Goal: Task Accomplishment & Management: Complete application form

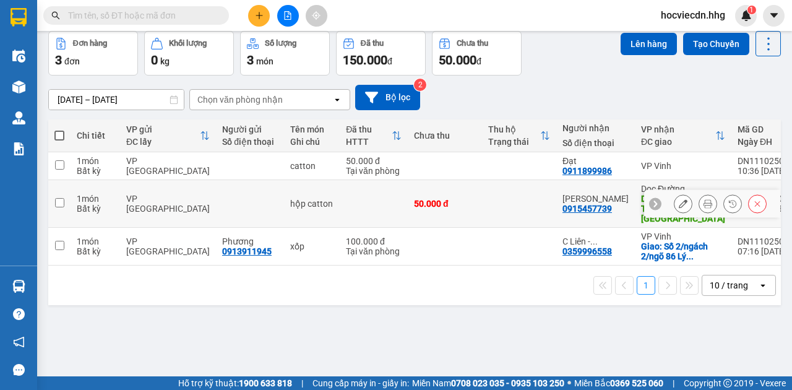
scroll to position [57, 0]
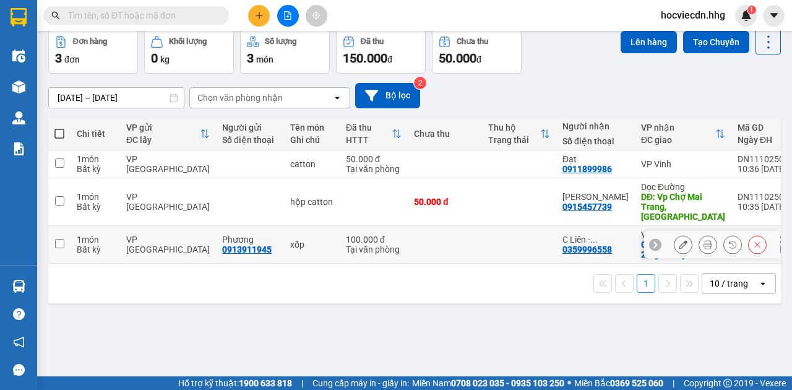
click at [448, 236] on td at bounding box center [445, 245] width 74 height 38
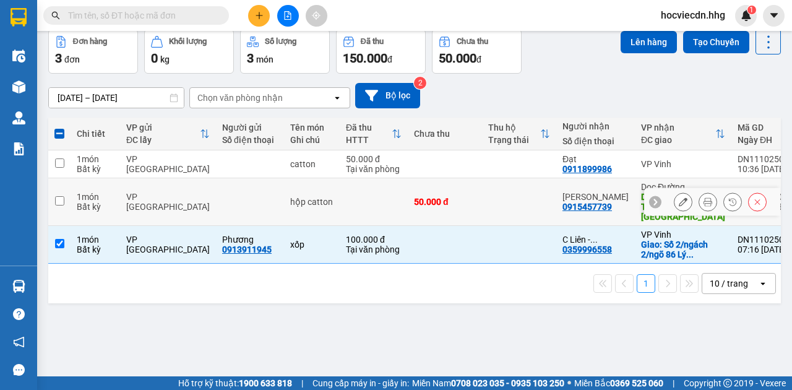
scroll to position [0, 0]
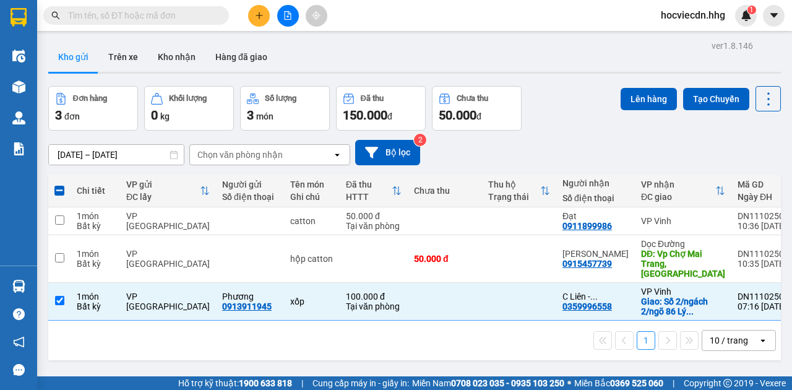
click at [758, 339] on icon "open" at bounding box center [763, 340] width 10 height 10
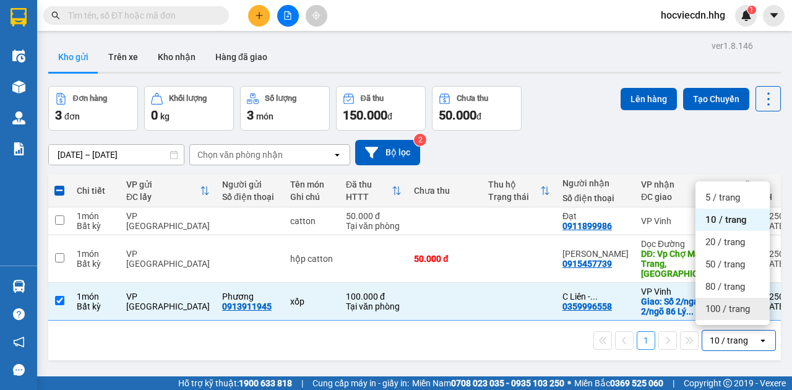
click at [745, 314] on span "100 / trang" at bounding box center [728, 309] width 45 height 12
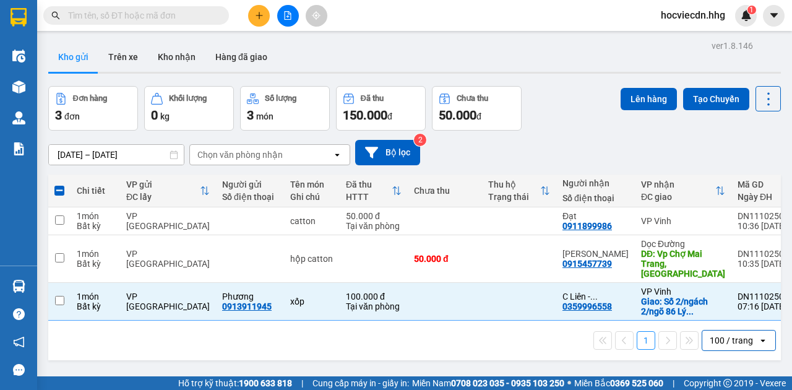
checkbox input "false"
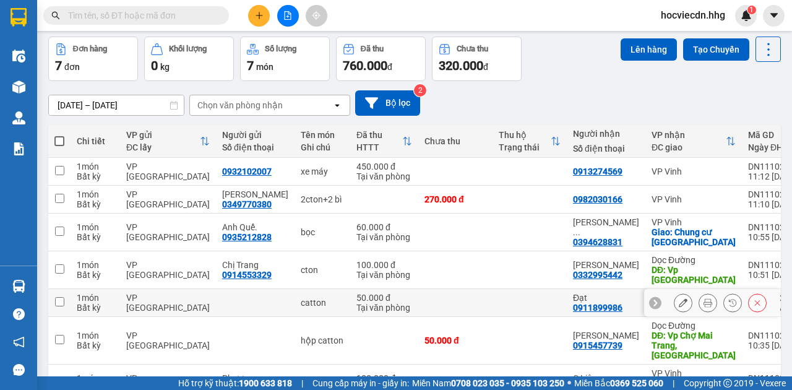
scroll to position [112, 0]
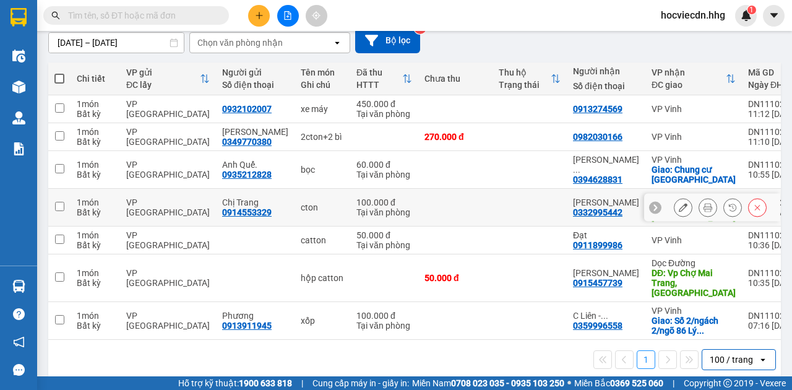
click at [679, 203] on icon at bounding box center [683, 207] width 9 height 9
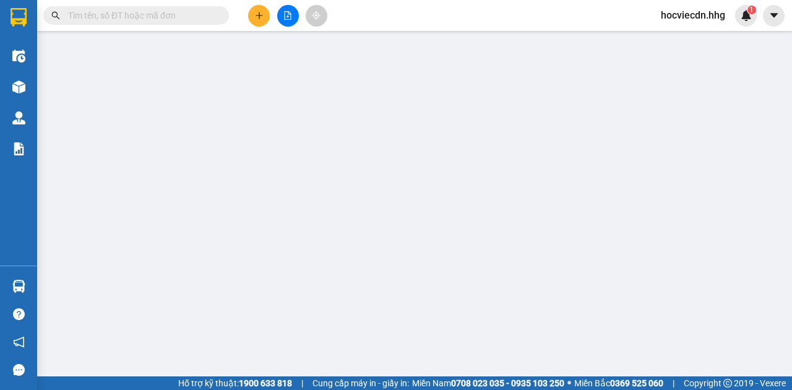
type input "0914553329"
type input "Chị Trang"
type input "0332995442"
type input "[PERSON_NAME]"
type input "Vp [GEOGRAPHIC_DATA]"
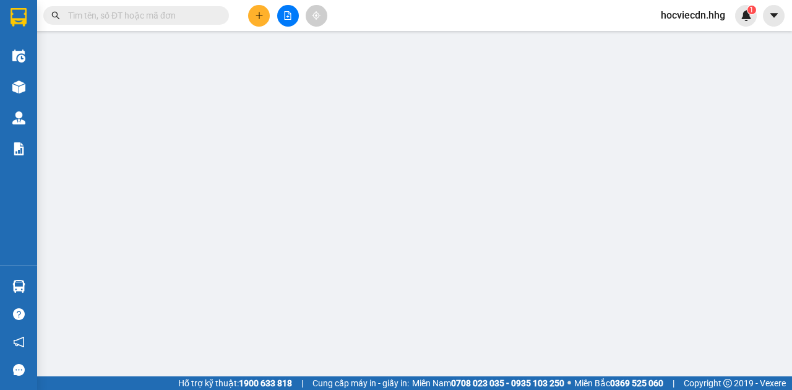
type input "0"
type input "100.000"
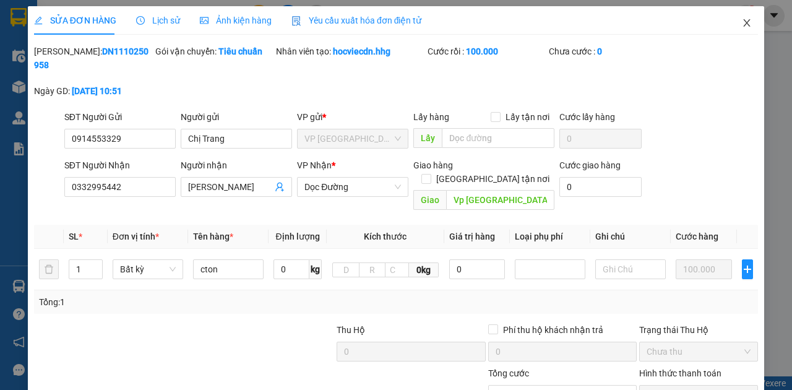
click at [743, 23] on icon "close" at bounding box center [747, 23] width 10 height 10
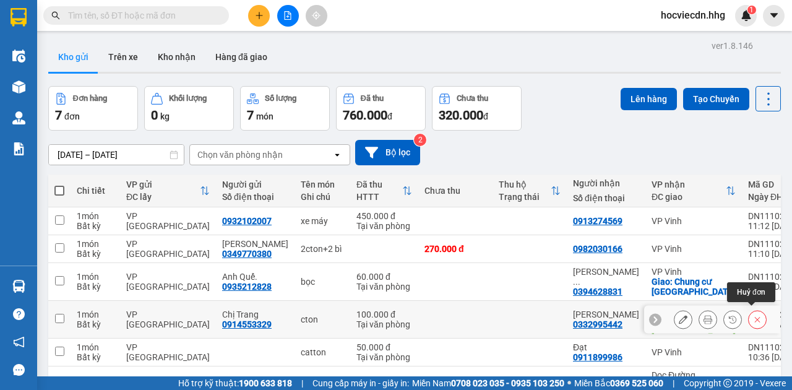
click at [755, 317] on icon at bounding box center [758, 320] width 6 height 6
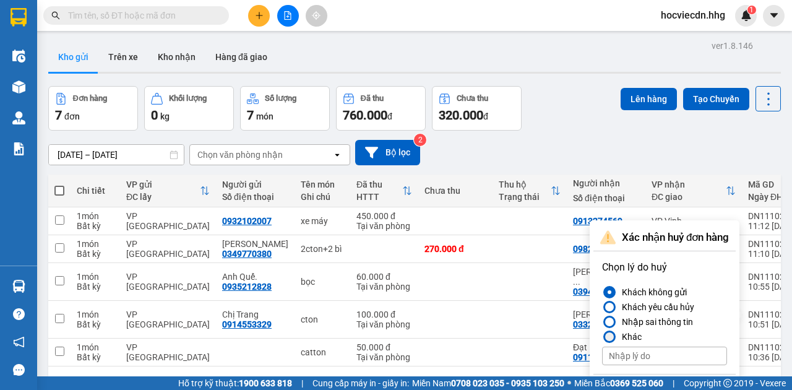
click at [607, 334] on div at bounding box center [609, 336] width 9 height 9
click at [602, 337] on input "Khác" at bounding box center [602, 337] width 0 height 0
click at [635, 358] on input at bounding box center [664, 356] width 125 height 19
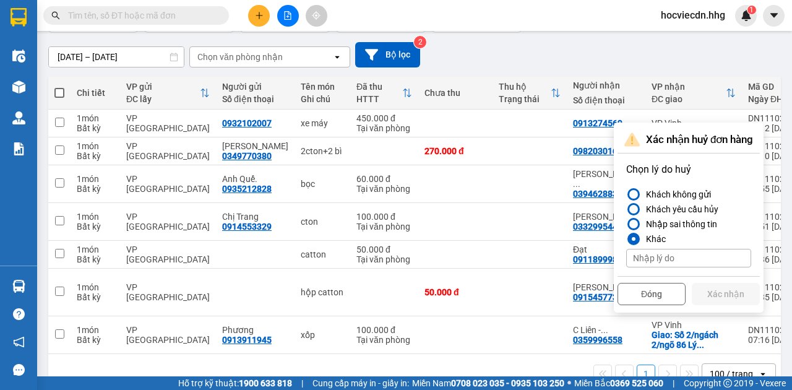
scroll to position [112, 0]
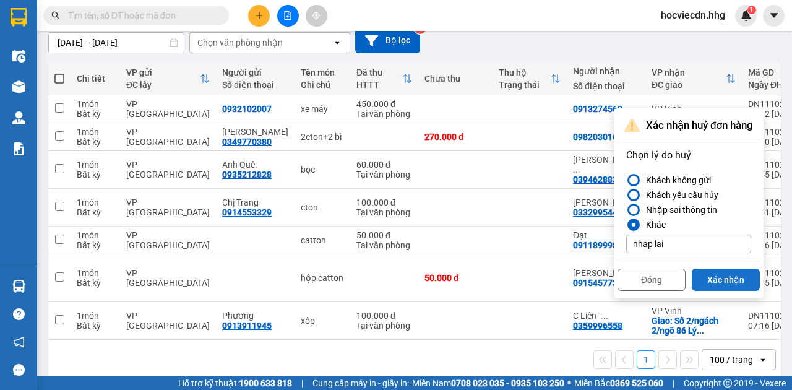
type input "nhạp lai"
click at [712, 282] on button "Xác nhận" at bounding box center [726, 280] width 68 height 22
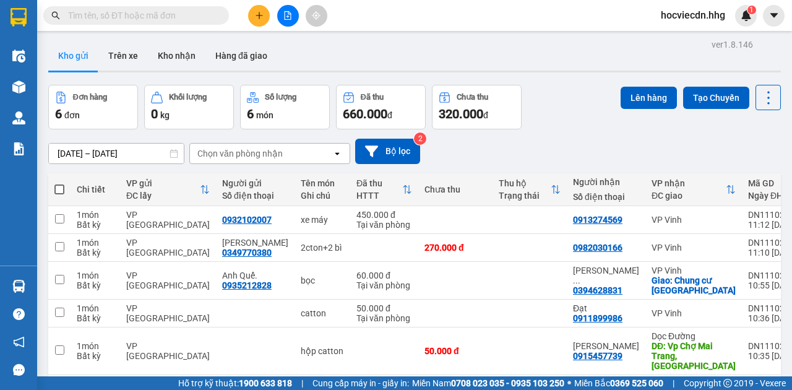
scroll to position [0, 0]
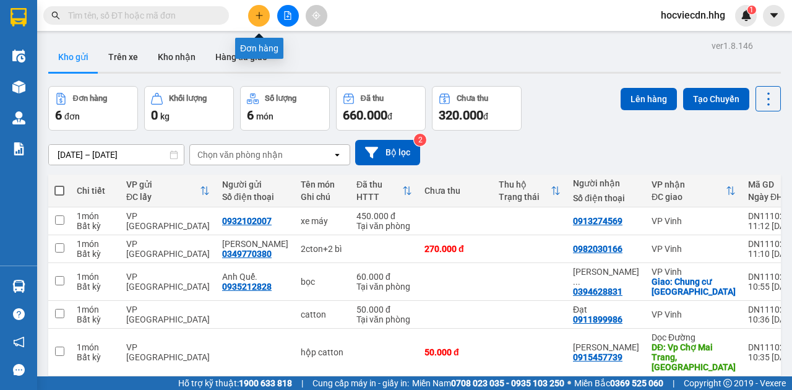
click at [257, 12] on icon "plus" at bounding box center [259, 15] width 9 height 9
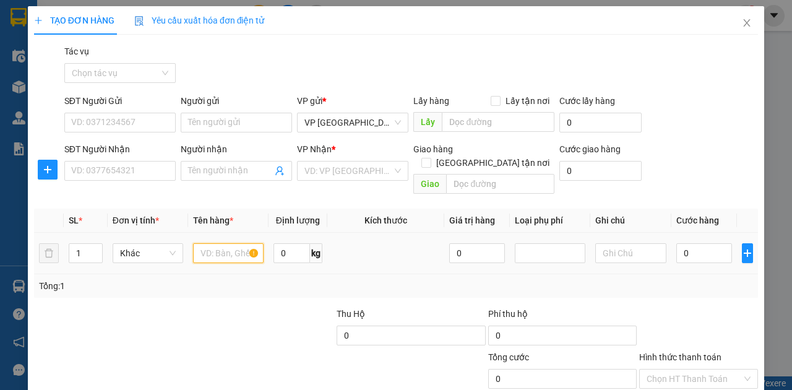
click at [215, 243] on input "text" at bounding box center [228, 253] width 71 height 20
type input "xốp + ctonn máy tính"
click at [716, 243] on input "0" at bounding box center [705, 253] width 56 height 20
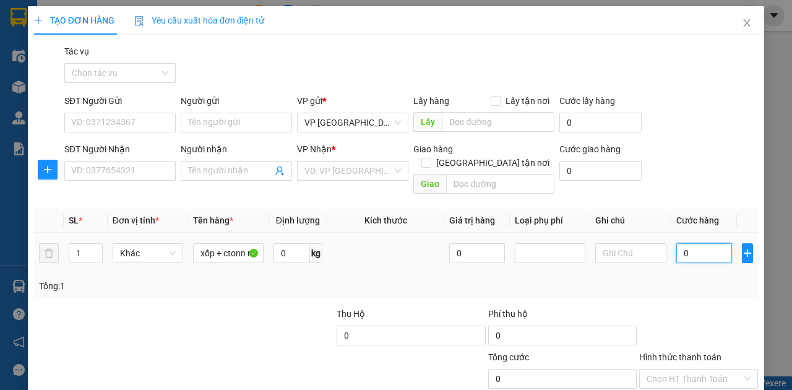
type input "1"
type input "17"
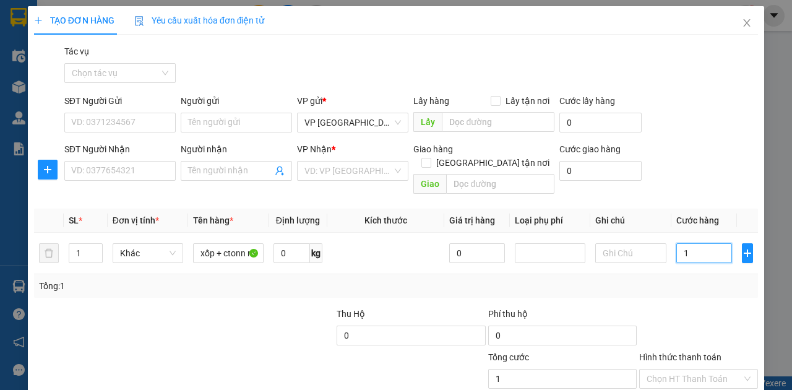
type input "17"
type input "170"
type input "1.700"
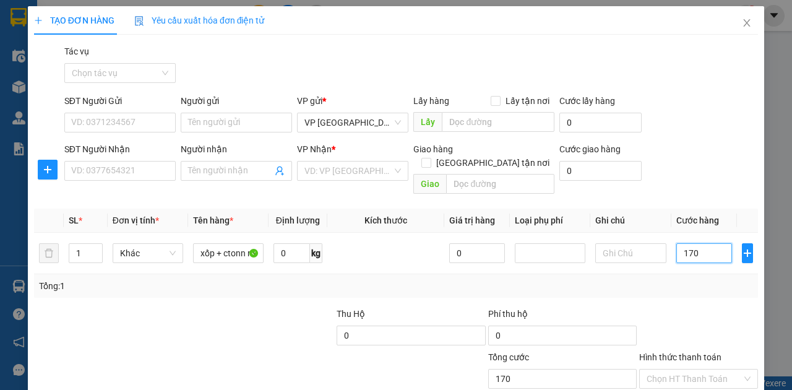
type input "1.700"
type input "17.000"
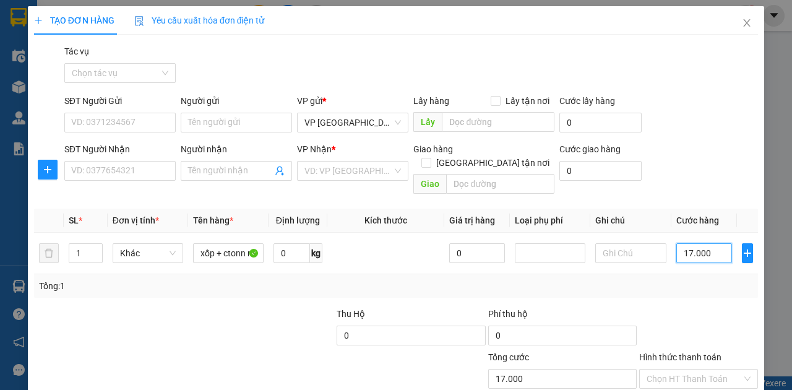
type input "170.000"
click at [150, 170] on input "SĐT Người Nhận" at bounding box center [119, 171] width 111 height 20
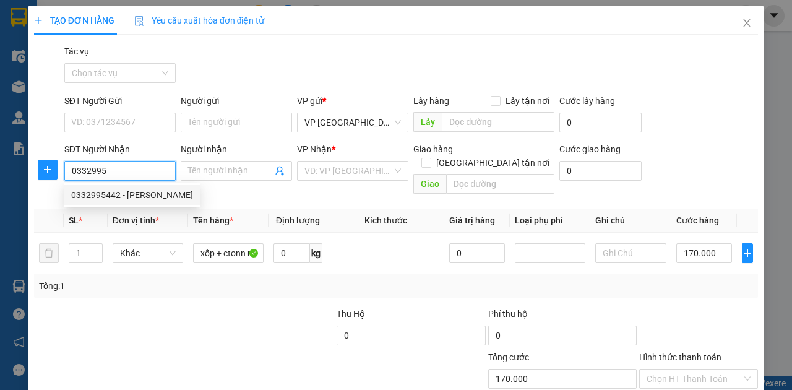
click at [142, 194] on div "0332995442 - [PERSON_NAME]" at bounding box center [132, 195] width 122 height 14
type input "0332995442"
type input "[PERSON_NAME]"
type input "Vp [GEOGRAPHIC_DATA]"
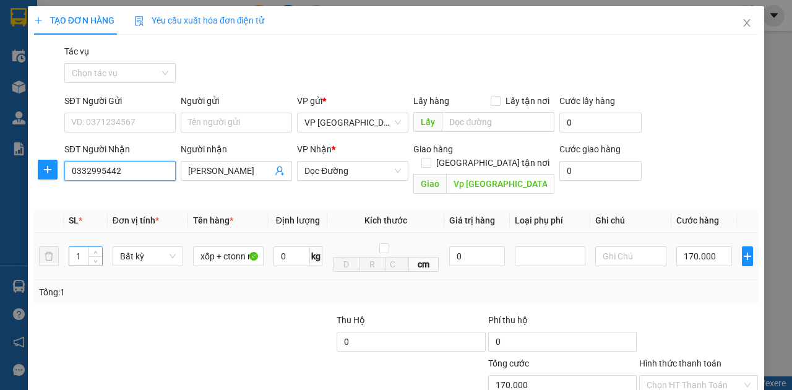
type input "0332995442"
click at [81, 247] on input "1" at bounding box center [85, 256] width 33 height 19
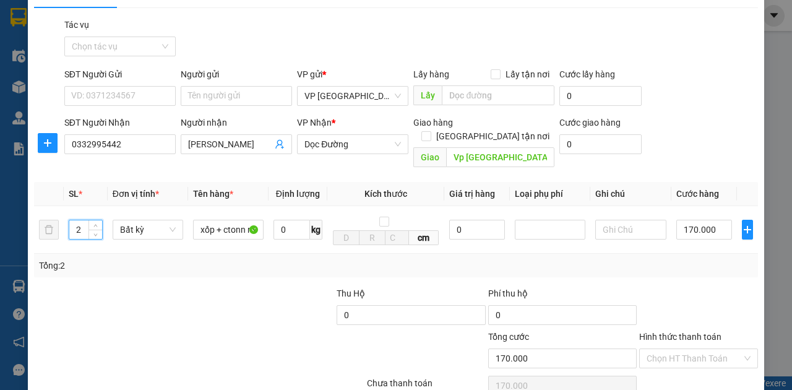
scroll to position [73, 0]
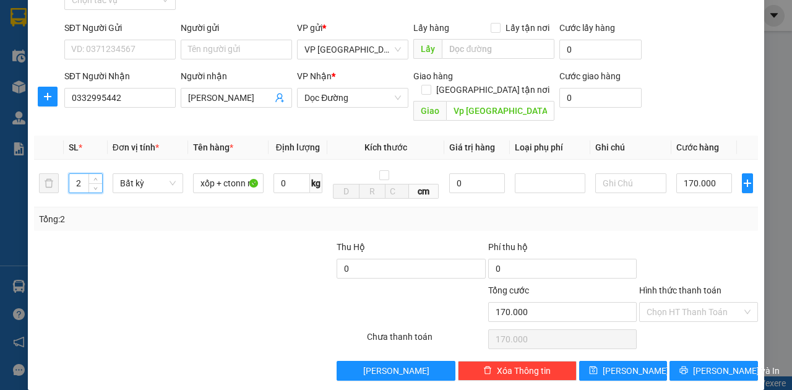
type input "2"
click at [677, 285] on label "Hình thức thanh toán" at bounding box center [680, 290] width 82 height 10
click at [677, 303] on input "Hình thức thanh toán" at bounding box center [694, 312] width 95 height 19
type input "0"
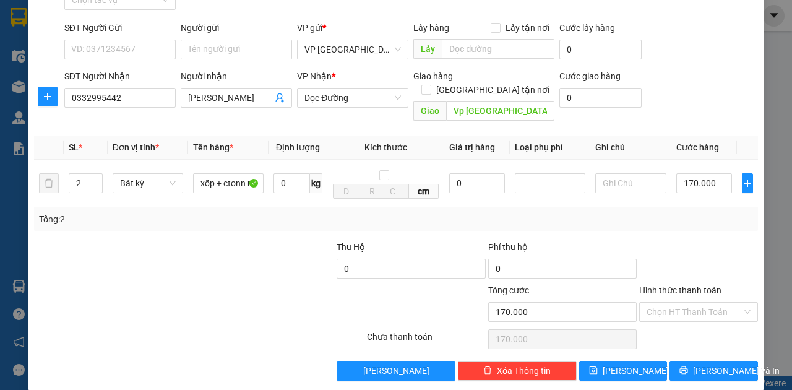
type input "0"
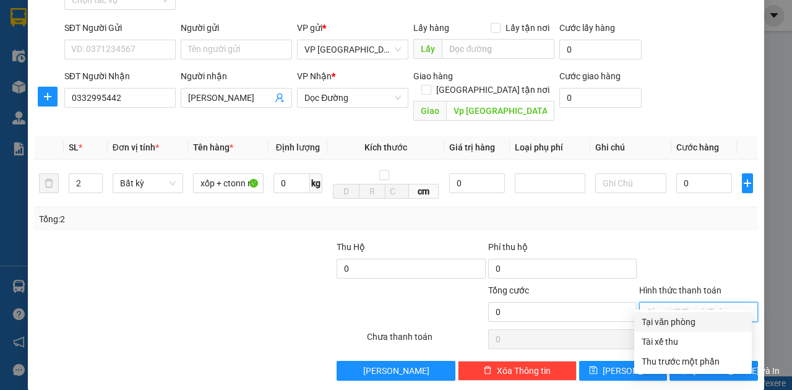
click at [672, 323] on div "Tại văn phòng" at bounding box center [693, 322] width 103 height 14
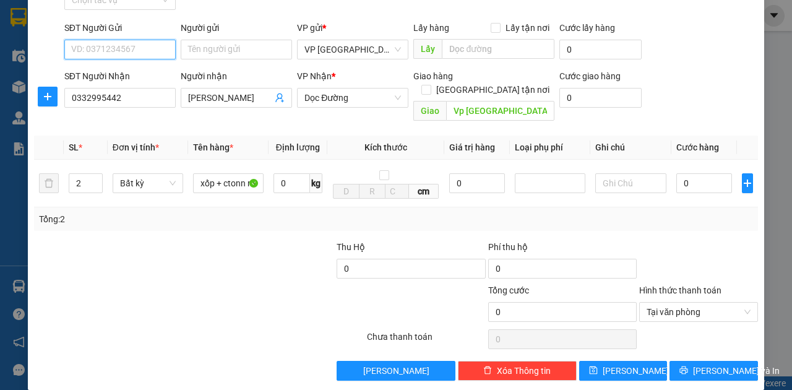
click at [140, 50] on input "SĐT Người Gửi" at bounding box center [119, 50] width 111 height 20
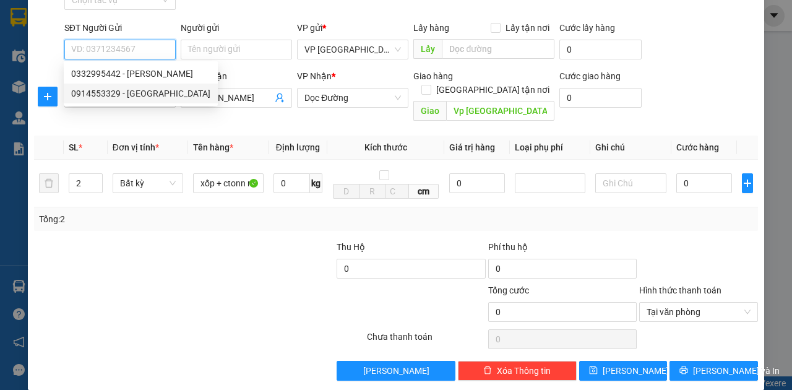
click at [135, 90] on div "0914553329 - [GEOGRAPHIC_DATA]" at bounding box center [140, 94] width 139 height 14
type input "0914553329"
type input "Chị Trang"
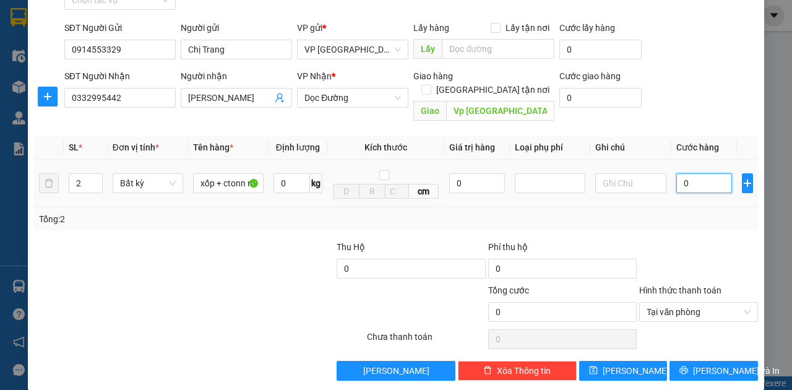
click at [704, 173] on input "0" at bounding box center [705, 183] width 56 height 20
type input "1"
type input "17"
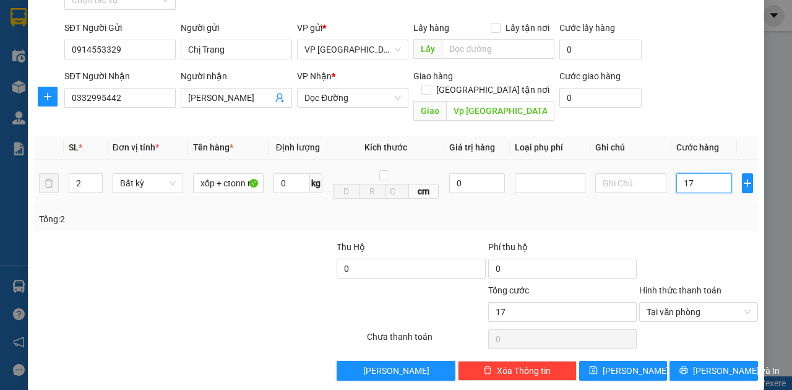
type input "170"
type input "1.700"
type input "17.000"
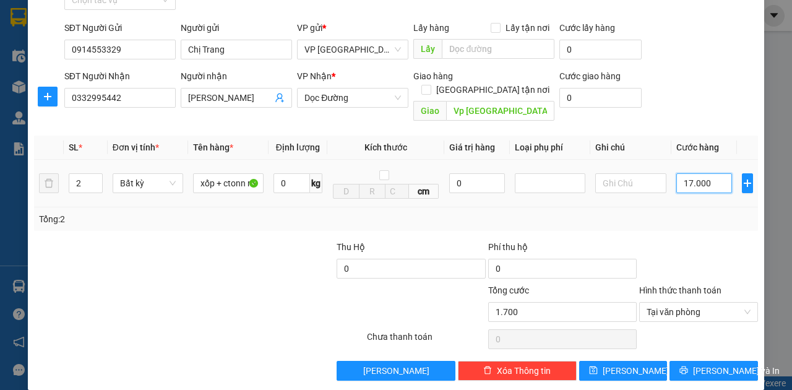
type input "17.000"
type input "170.000"
click at [677, 303] on span "Tại văn phòng" at bounding box center [699, 312] width 104 height 19
type input "170.000"
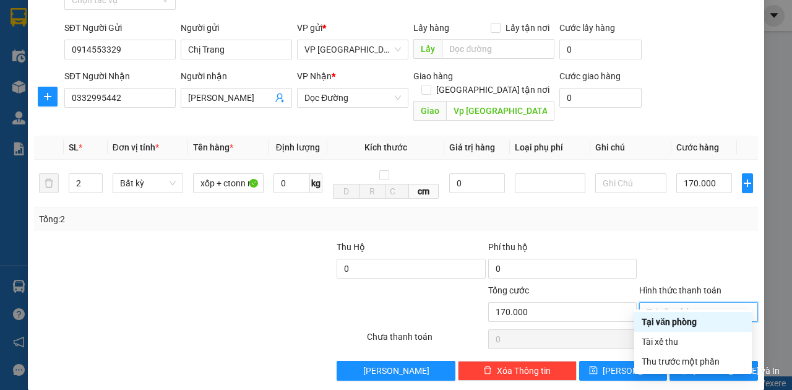
click at [679, 324] on div "Tại văn phòng" at bounding box center [693, 322] width 103 height 14
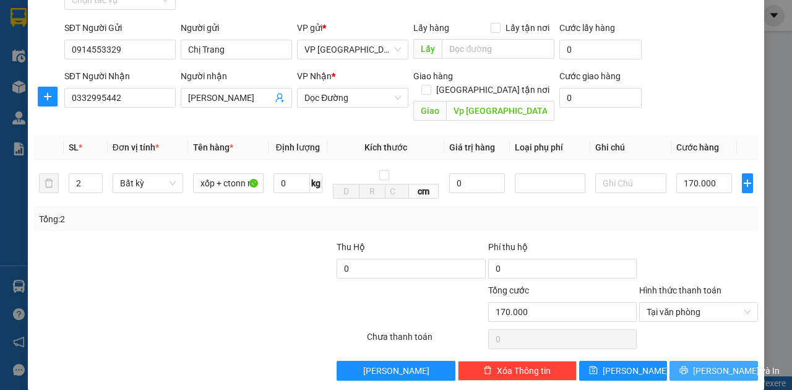
click at [702, 364] on span "[PERSON_NAME] và In" at bounding box center [736, 371] width 87 height 14
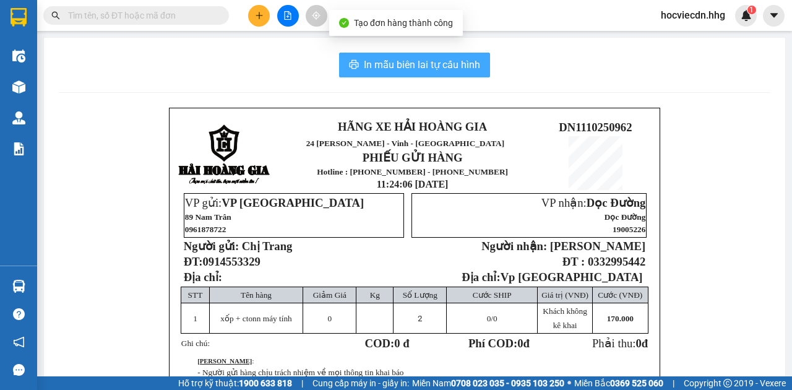
click at [454, 59] on span "In mẫu biên lai tự cấu hình" at bounding box center [422, 64] width 116 height 15
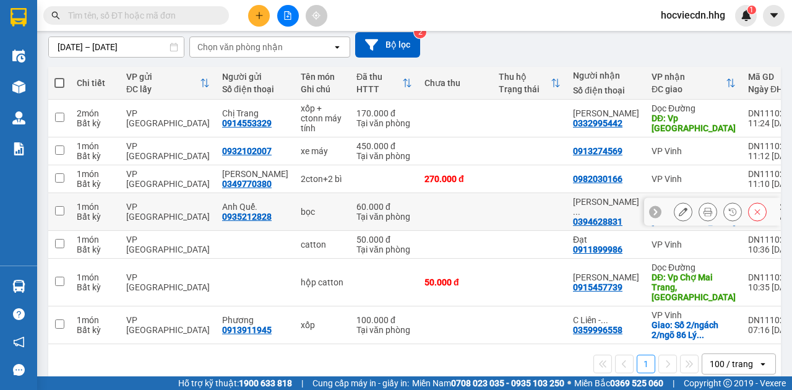
scroll to position [122, 0]
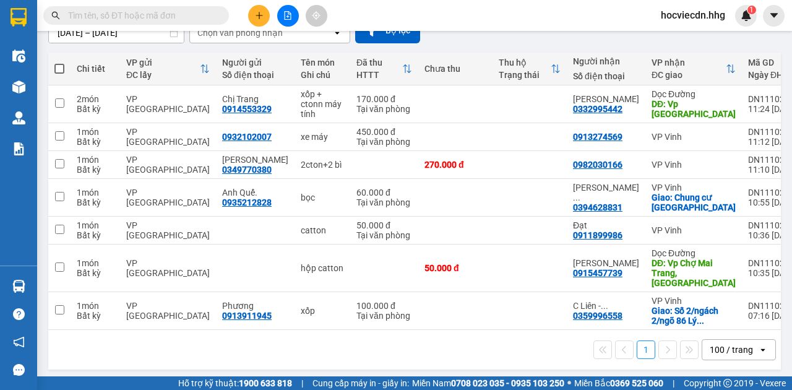
click at [738, 344] on div "100 / trang" at bounding box center [731, 350] width 43 height 12
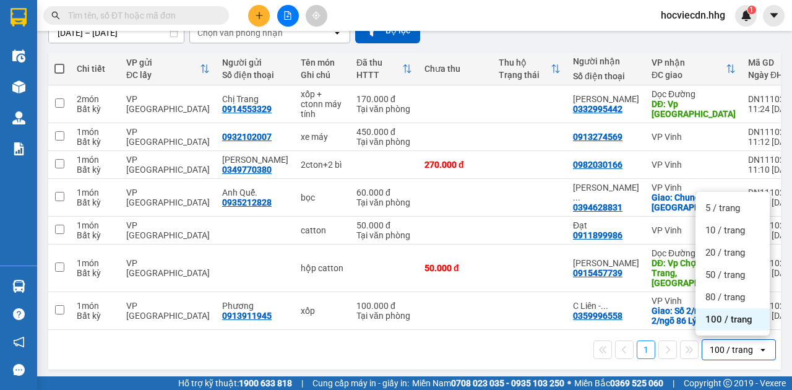
click at [747, 321] on span "100 / trang" at bounding box center [729, 319] width 47 height 12
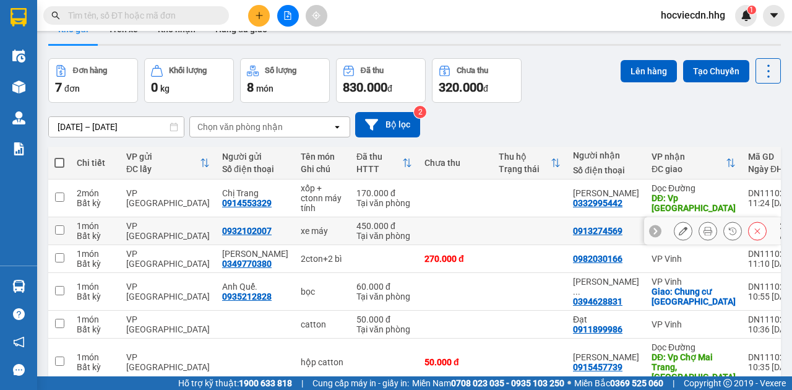
scroll to position [82, 0]
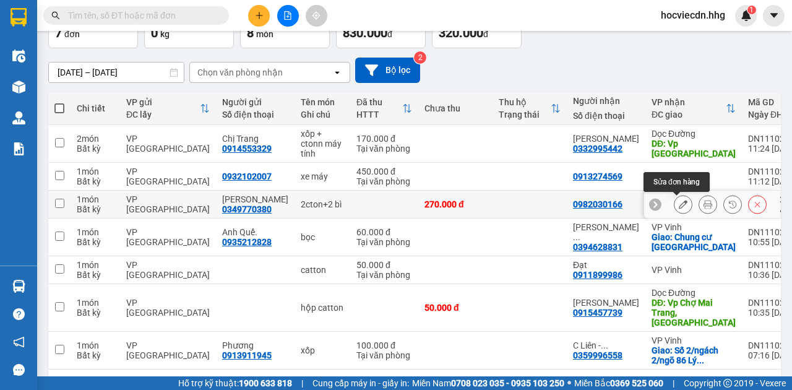
click at [679, 202] on icon at bounding box center [683, 204] width 9 height 9
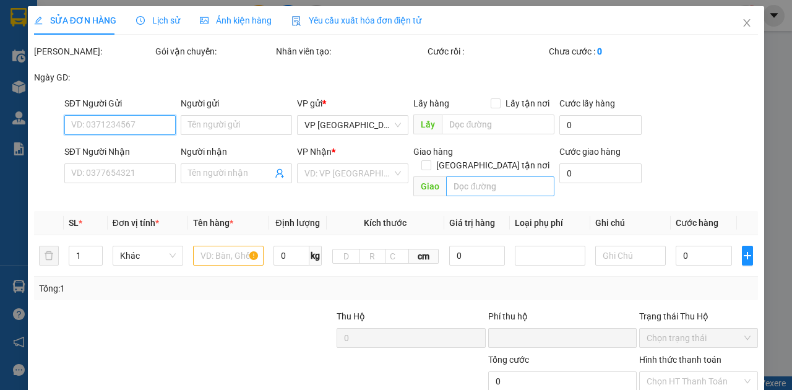
type input "0349770380"
type input "[PERSON_NAME]"
type input "0982030166"
type input "0"
type input "270.000"
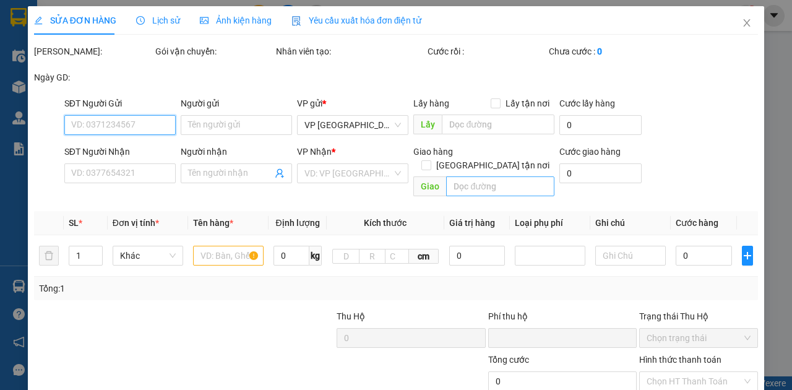
type input "270.000"
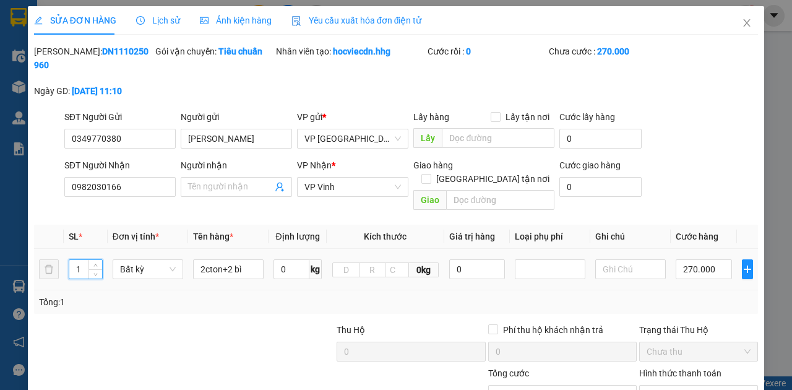
click at [77, 260] on input "1" at bounding box center [85, 269] width 33 height 19
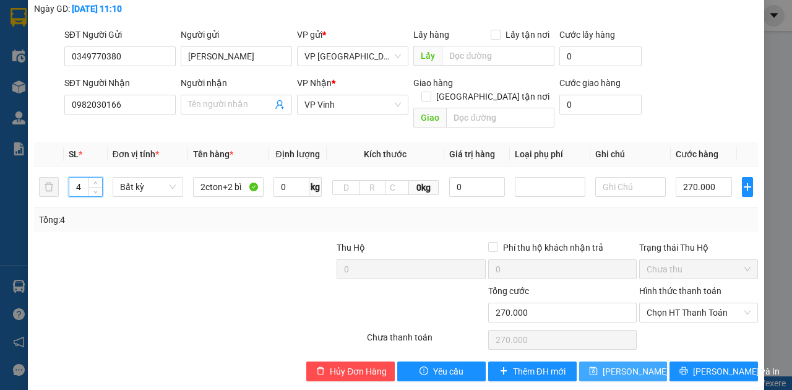
scroll to position [83, 0]
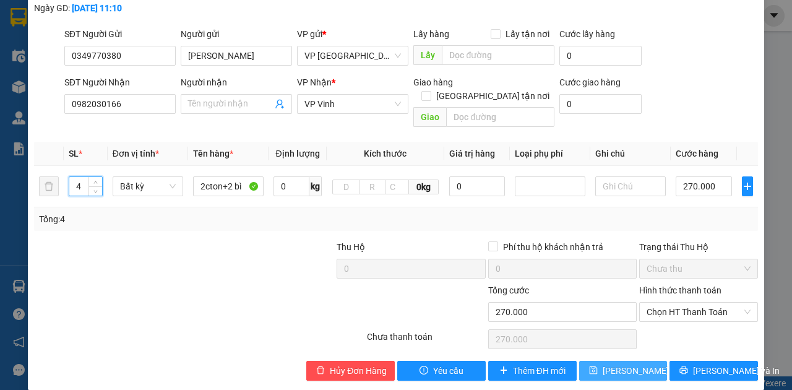
type input "4"
click at [620, 364] on span "[PERSON_NAME] thay đổi" at bounding box center [652, 371] width 99 height 14
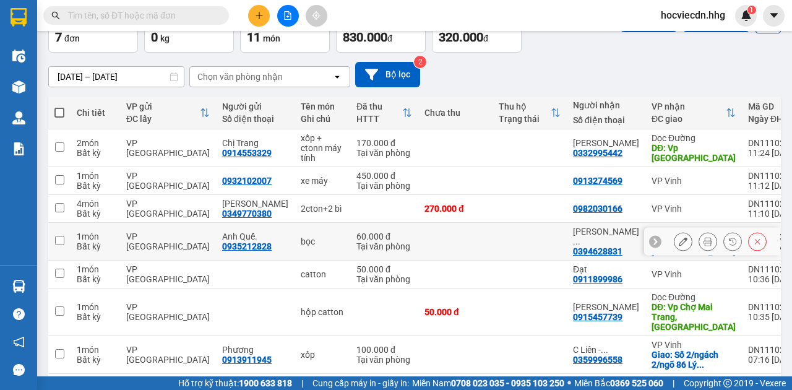
scroll to position [122, 0]
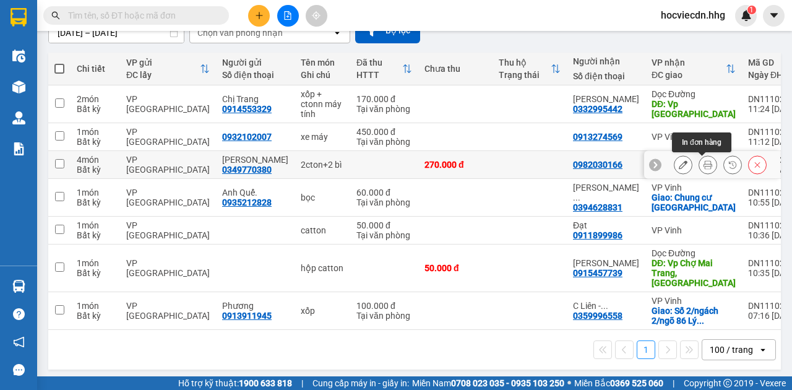
click at [704, 165] on icon at bounding box center [708, 164] width 9 height 9
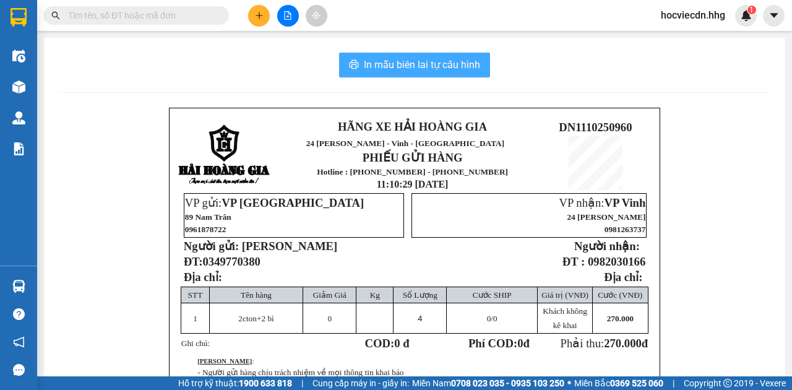
click at [446, 62] on span "In mẫu biên lai tự cấu hình" at bounding box center [422, 64] width 116 height 15
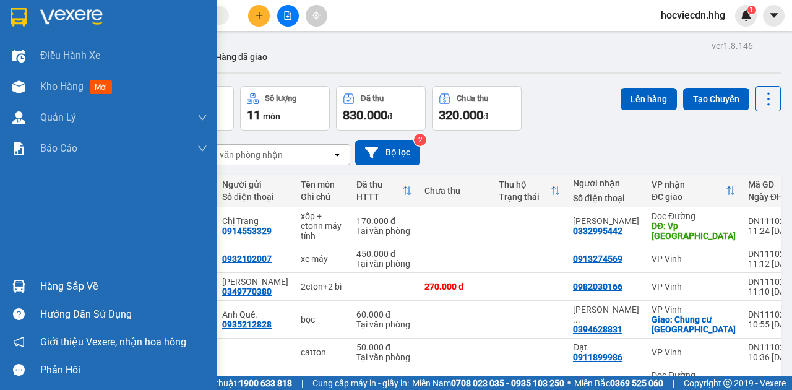
click at [14, 288] on img at bounding box center [18, 286] width 13 height 13
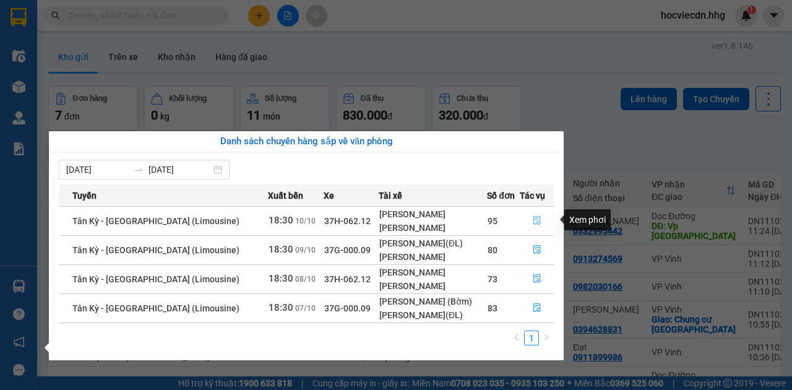
click at [537, 219] on icon "file-done" at bounding box center [537, 221] width 7 height 9
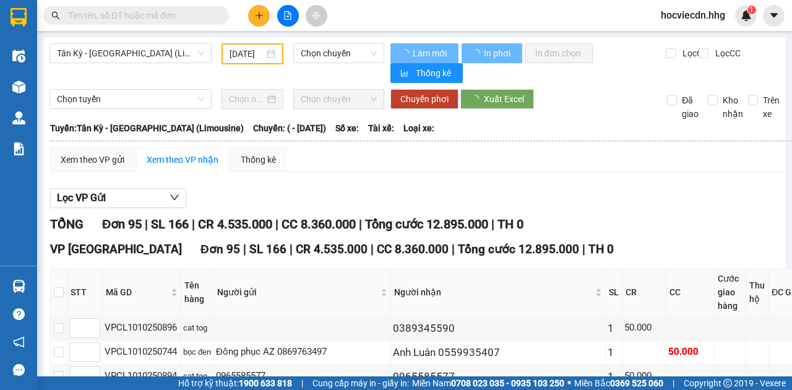
type input "[DATE]"
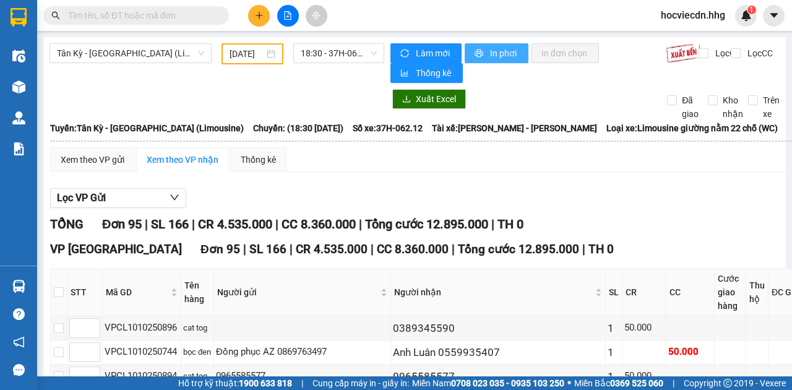
click at [494, 52] on span "In phơi" at bounding box center [504, 53] width 28 height 14
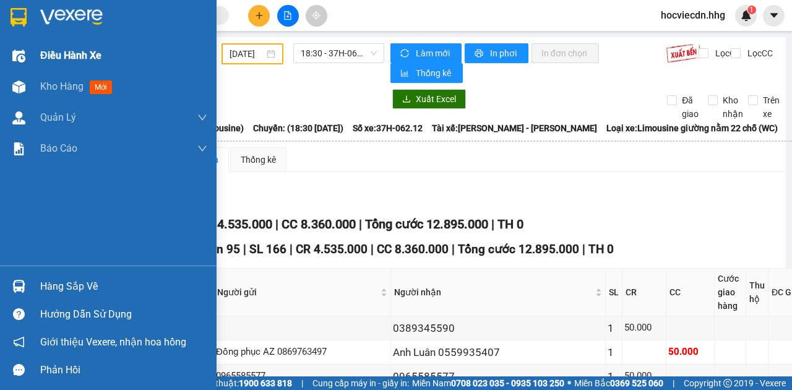
click at [15, 56] on img at bounding box center [18, 56] width 13 height 13
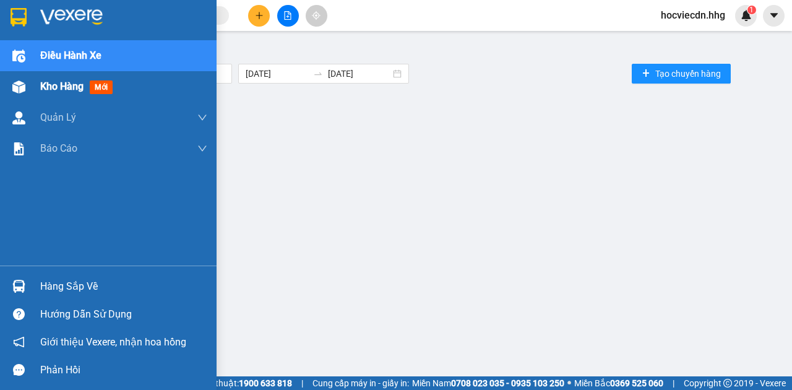
click at [20, 80] on img at bounding box center [18, 86] width 13 height 13
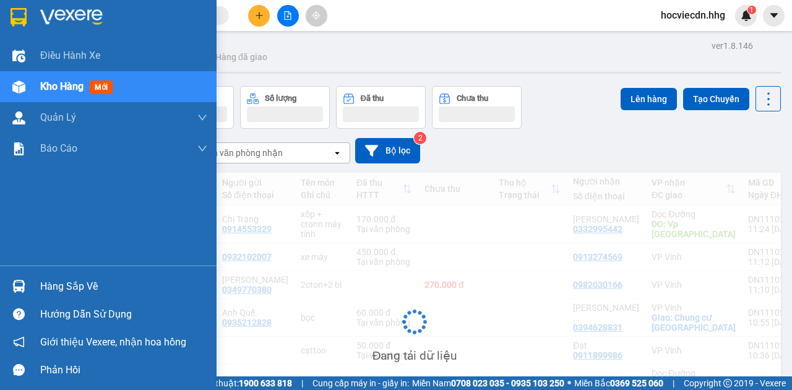
click at [22, 90] on img at bounding box center [18, 86] width 13 height 13
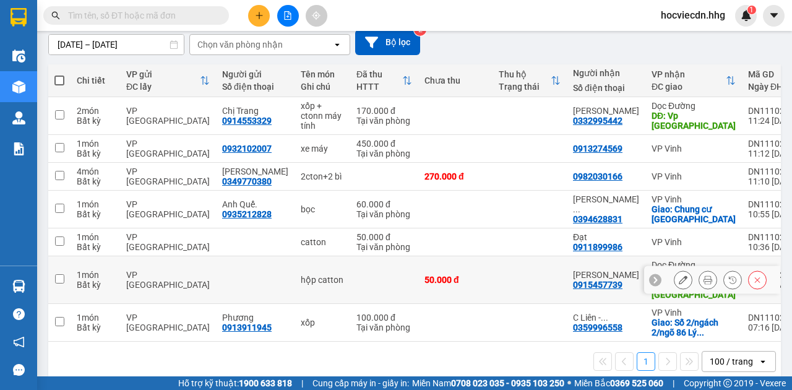
scroll to position [122, 0]
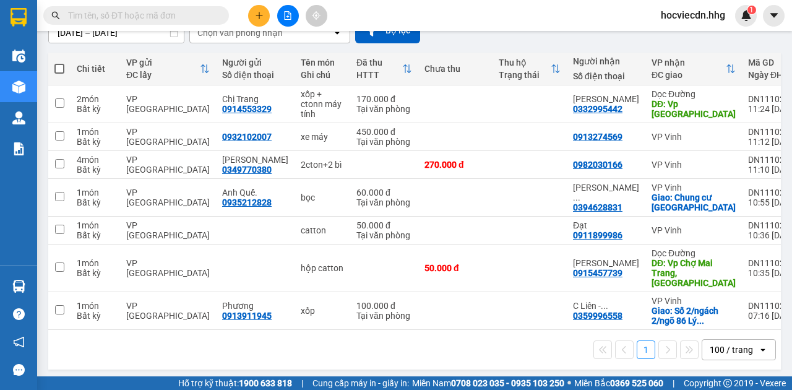
drag, startPoint x: 253, startPoint y: 12, endPoint x: 255, endPoint y: 19, distance: 6.5
click at [255, 19] on button at bounding box center [259, 16] width 22 height 22
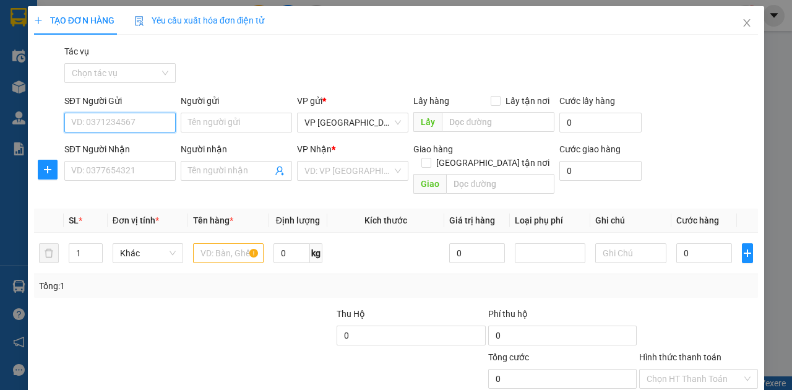
click at [125, 129] on input "SĐT Người Gửi" at bounding box center [119, 123] width 111 height 20
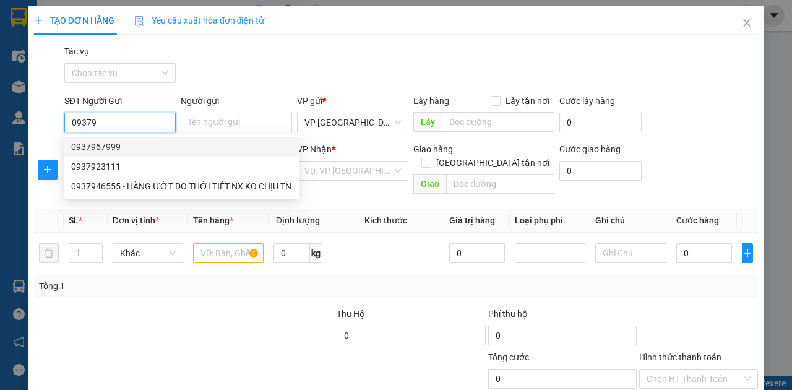
click at [126, 141] on div "0937957999" at bounding box center [181, 147] width 220 height 14
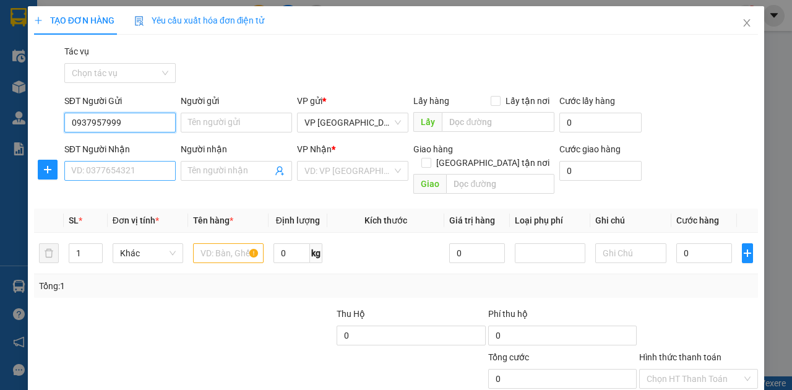
type input "0937957999"
click at [115, 172] on input "SĐT Người Nhận" at bounding box center [119, 171] width 111 height 20
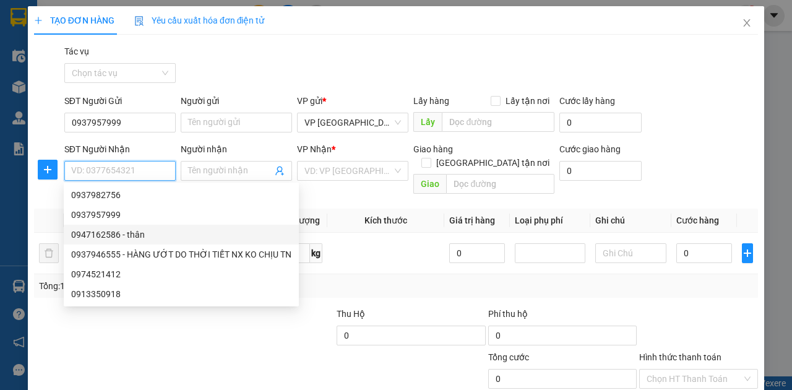
click at [103, 234] on div "0947162586 - thân" at bounding box center [181, 235] width 220 height 14
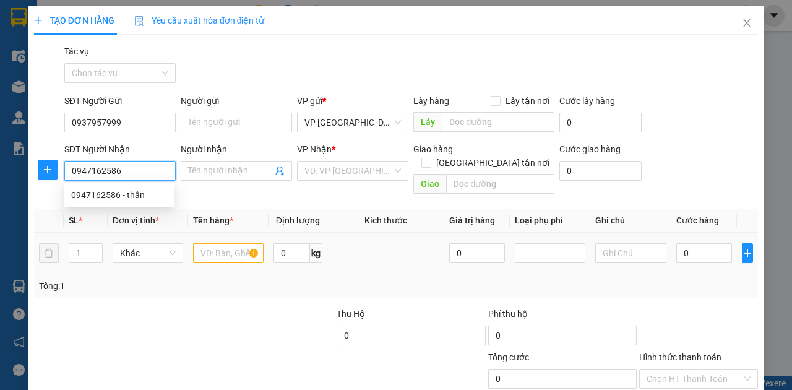
type input "0947162586"
type input "thân"
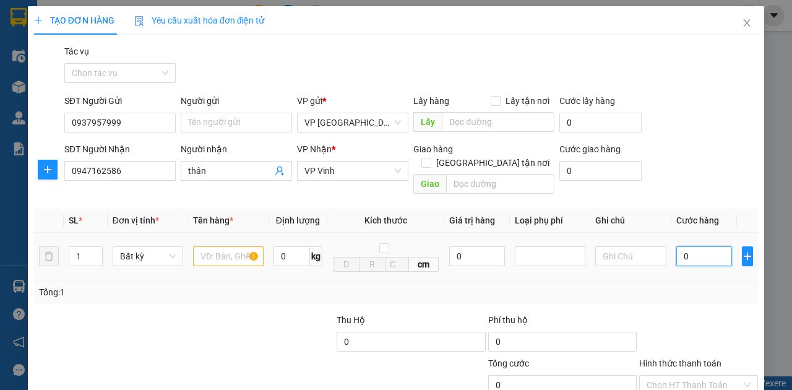
click at [677, 246] on input "0" at bounding box center [705, 256] width 56 height 20
type input "7"
type input "70"
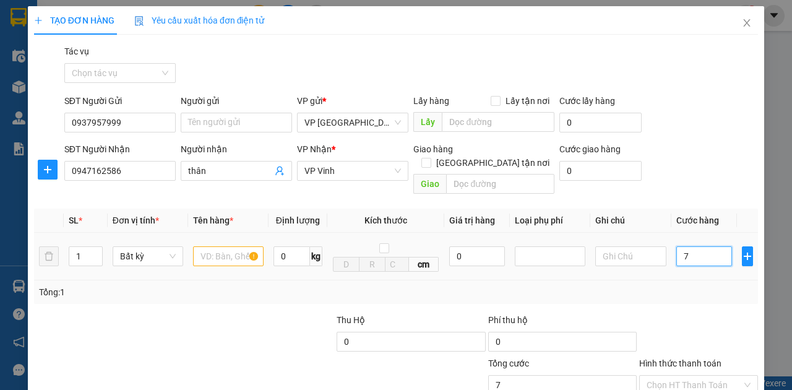
type input "70"
type input "700"
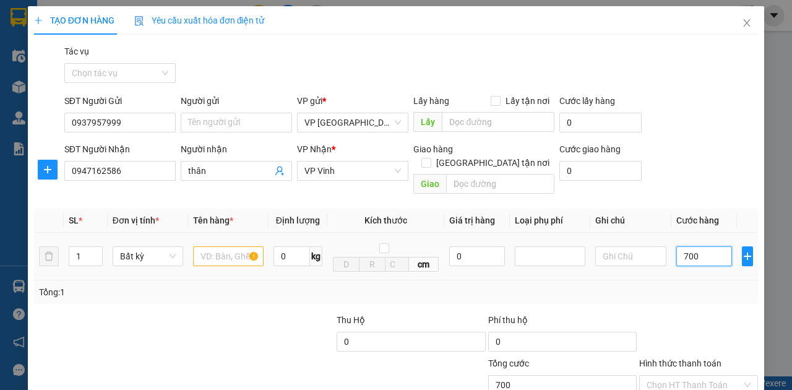
type input "7.000"
type input "70.000"
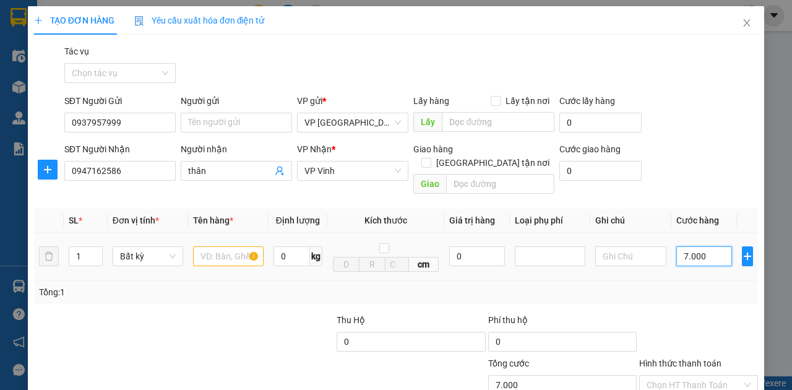
type input "70.000"
click at [678, 376] on input "Hình thức thanh toán" at bounding box center [694, 385] width 95 height 19
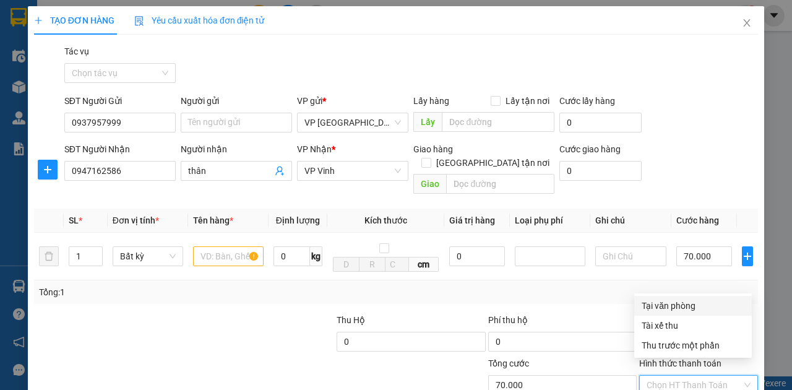
click at [665, 301] on div "Tại văn phòng" at bounding box center [693, 306] width 103 height 14
type input "0"
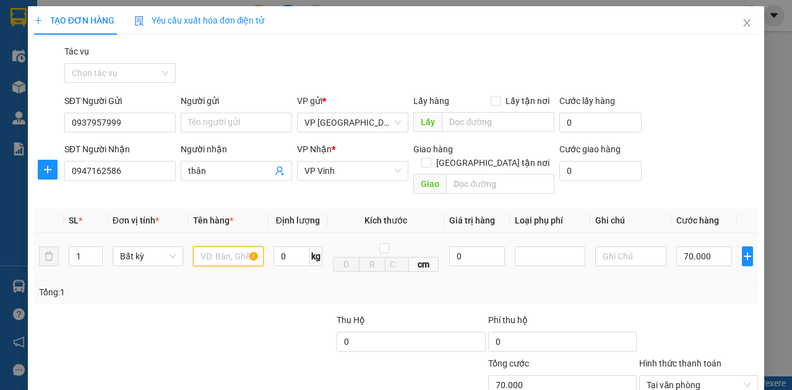
click at [233, 246] on input "text" at bounding box center [228, 256] width 71 height 20
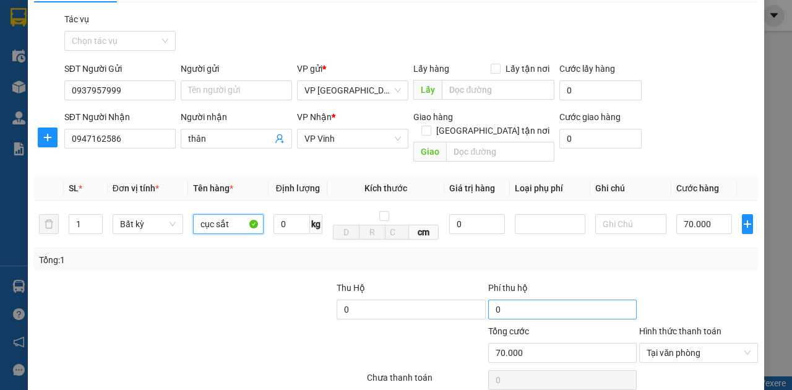
scroll to position [73, 0]
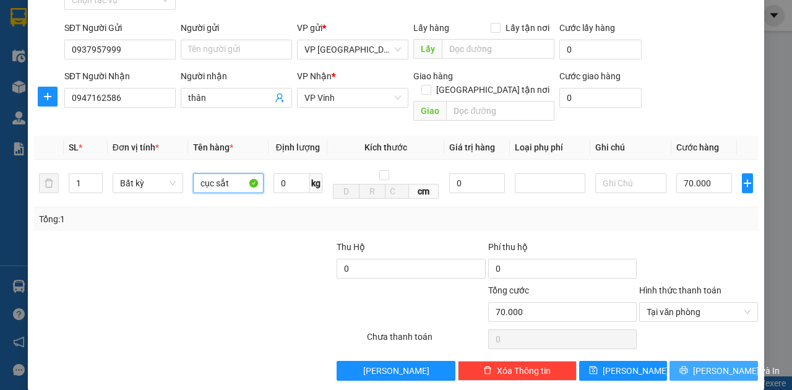
type input "cục sắt"
click at [709, 364] on span "[PERSON_NAME] và In" at bounding box center [736, 371] width 87 height 14
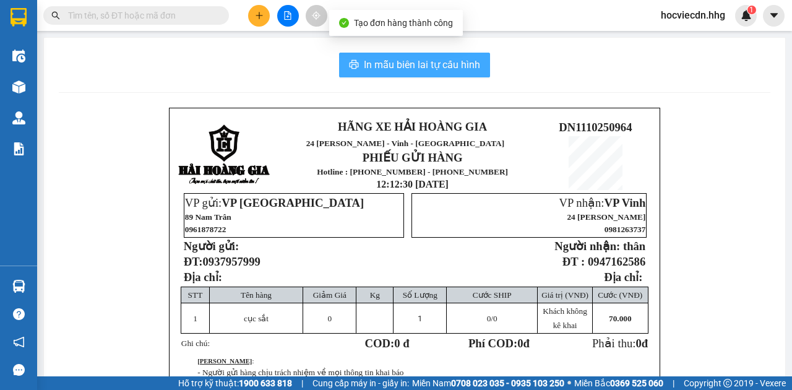
click at [422, 65] on span "In mẫu biên lai tự cấu hình" at bounding box center [422, 64] width 116 height 15
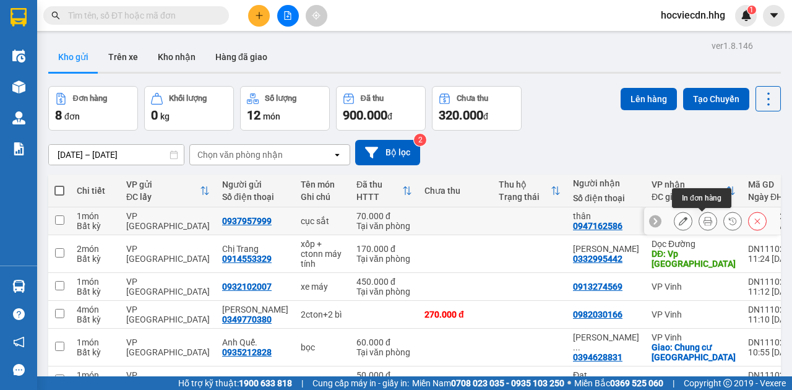
click at [704, 221] on icon at bounding box center [708, 221] width 9 height 9
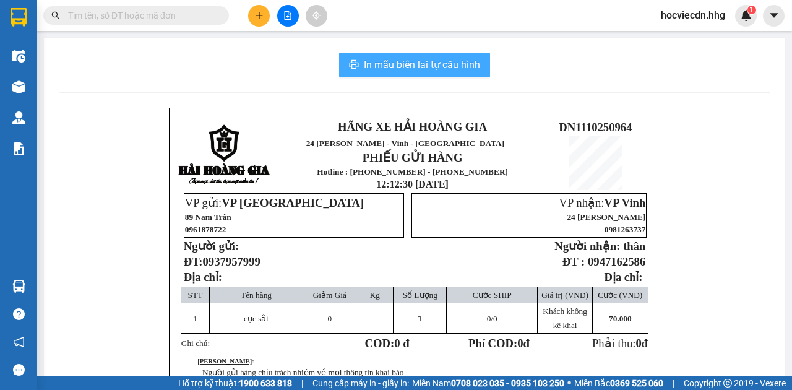
click at [425, 71] on span "In mẫu biên lai tự cấu hình" at bounding box center [422, 64] width 116 height 15
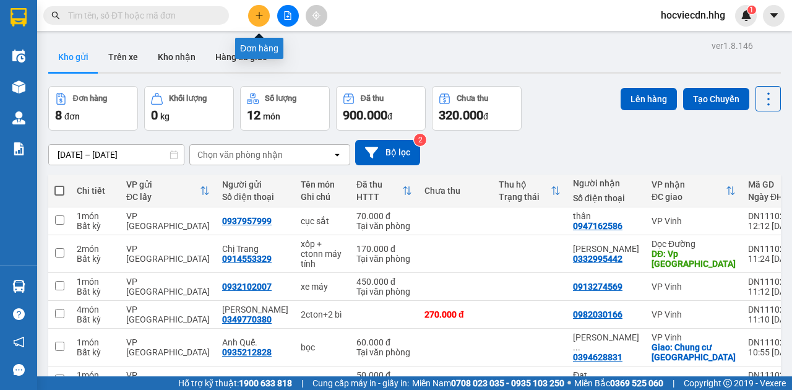
click at [256, 15] on icon "plus" at bounding box center [259, 15] width 9 height 9
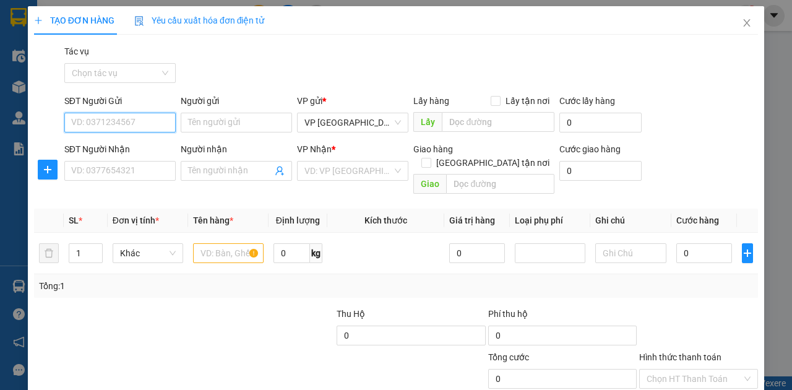
click at [97, 118] on input "SĐT Người Gửi" at bounding box center [119, 123] width 111 height 20
click at [106, 122] on input "SĐT Người Gửi" at bounding box center [119, 123] width 111 height 20
click at [132, 122] on input "SĐT Người Gửi" at bounding box center [119, 123] width 111 height 20
type input "0935212828"
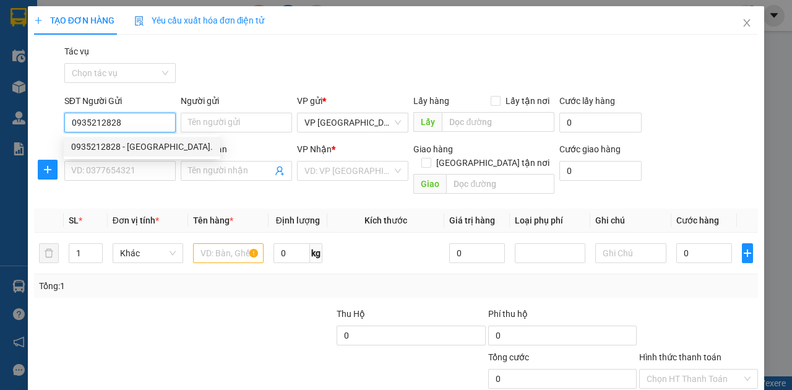
click at [149, 145] on div "0935212828 - [GEOGRAPHIC_DATA]." at bounding box center [142, 147] width 142 height 14
type input "Anh Quế."
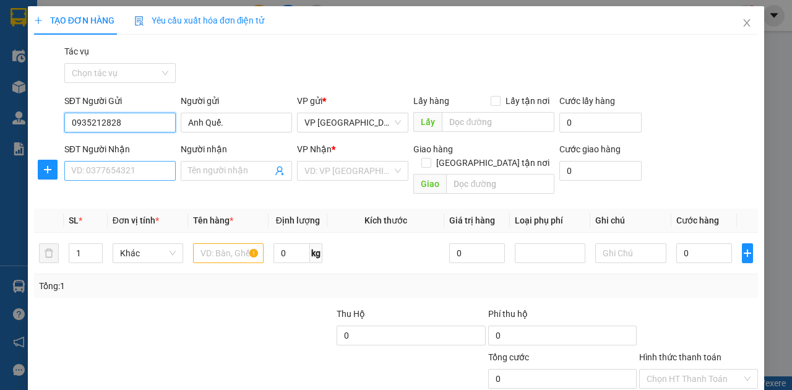
type input "0935212828"
click at [110, 170] on input "SĐT Người Nhận" at bounding box center [119, 171] width 111 height 20
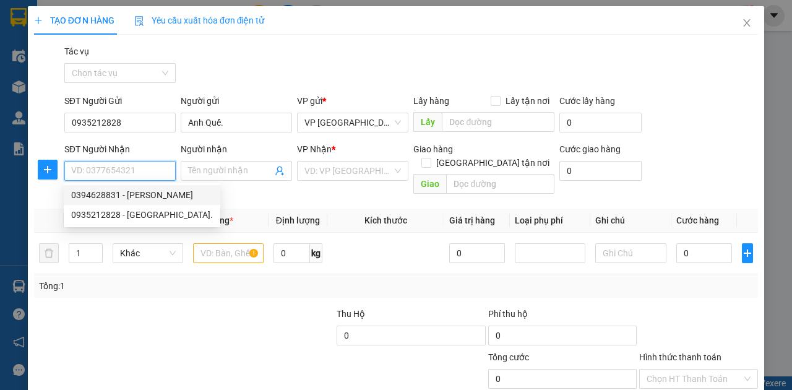
click at [119, 193] on div "0394628831 - [PERSON_NAME]" at bounding box center [142, 195] width 142 height 14
type input "0394628831"
type input "[PERSON_NAME]"
checkbox input "true"
type input "Chung cư [GEOGRAPHIC_DATA]"
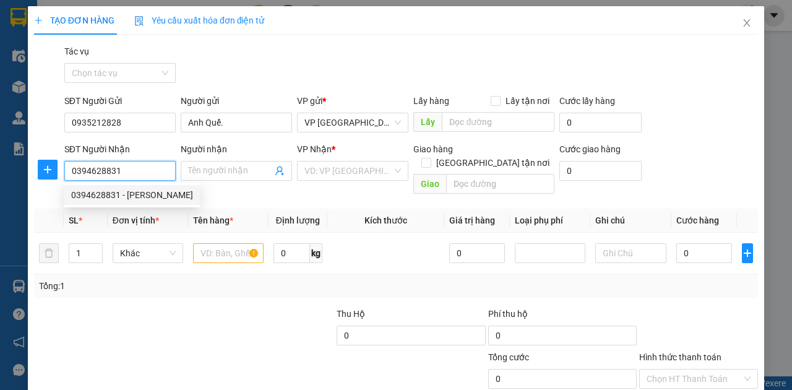
type input "20.000"
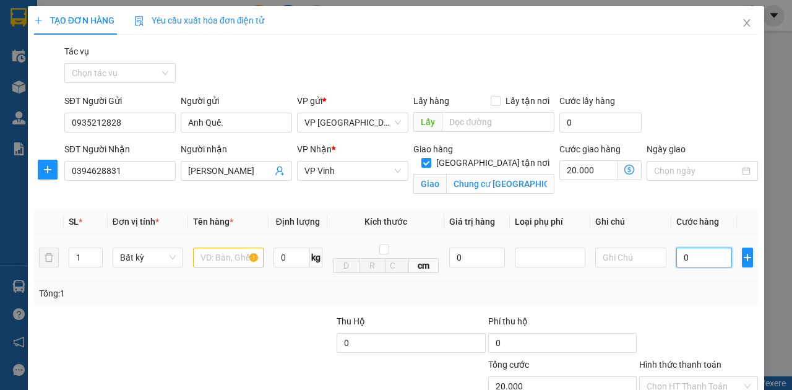
click at [677, 253] on input "0" at bounding box center [705, 258] width 56 height 20
type input "5"
type input "20.005"
type input "50"
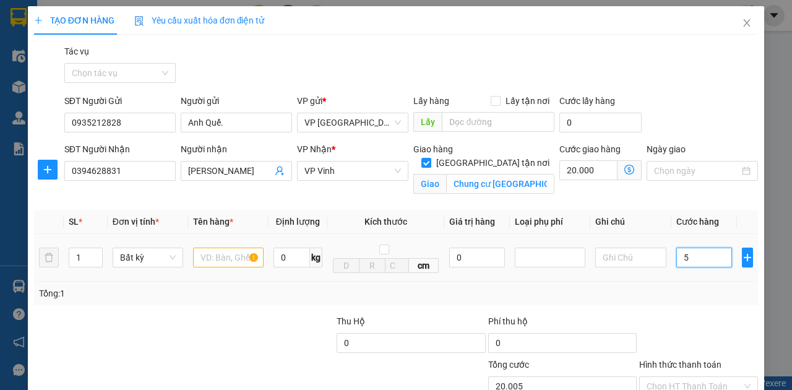
type input "20.050"
type input "500"
type input "20.500"
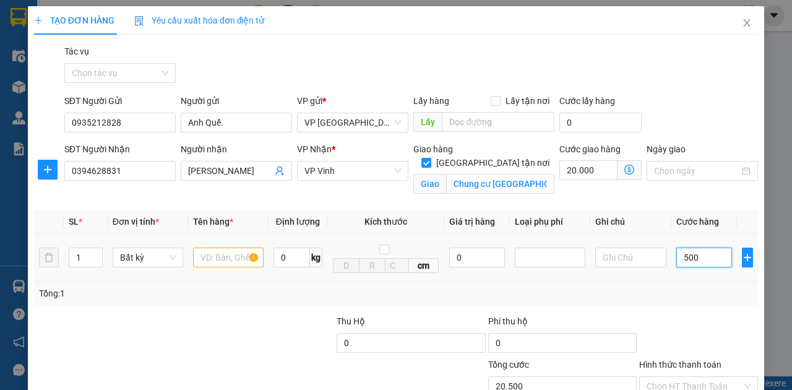
type input "5.000"
type input "25.000"
type input "50.000"
type input "70.000"
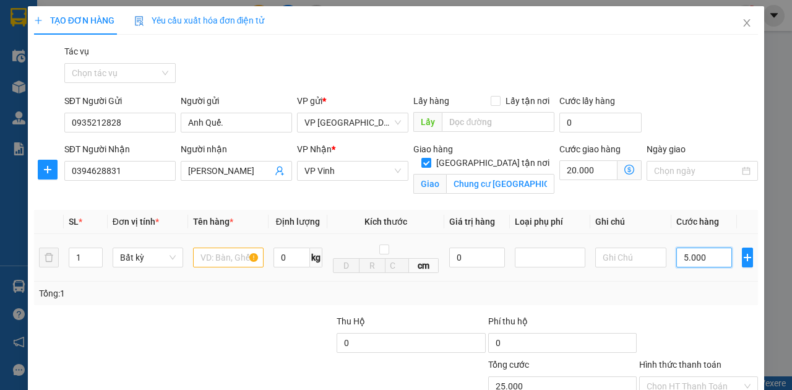
type input "70.000"
type input "50.000"
click at [235, 248] on input "text" at bounding box center [228, 258] width 71 height 20
type input "bọc"
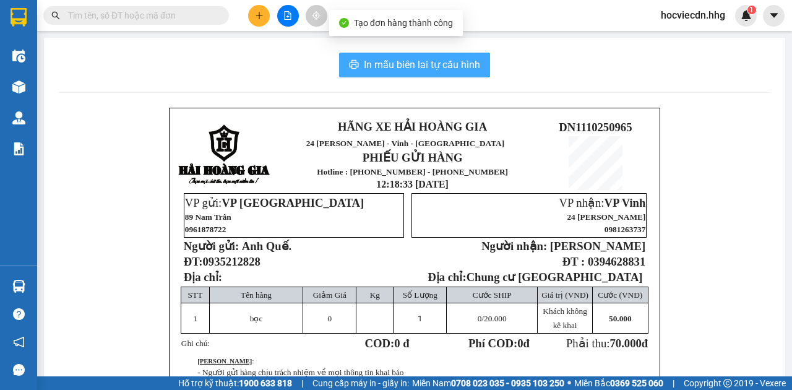
click at [414, 70] on span "In mẫu biên lai tự cấu hình" at bounding box center [422, 64] width 116 height 15
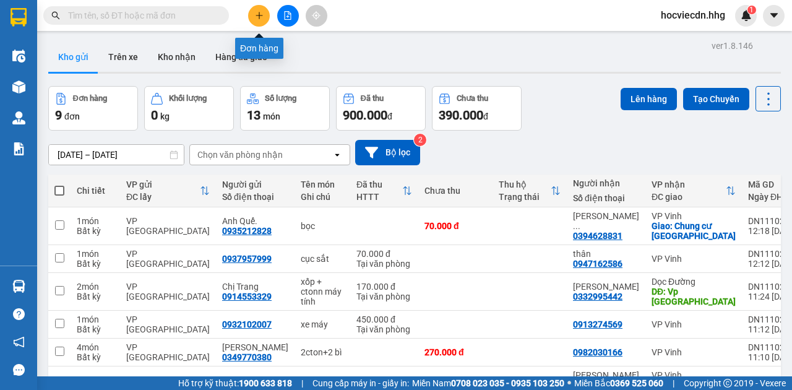
click at [255, 15] on button at bounding box center [259, 16] width 22 height 22
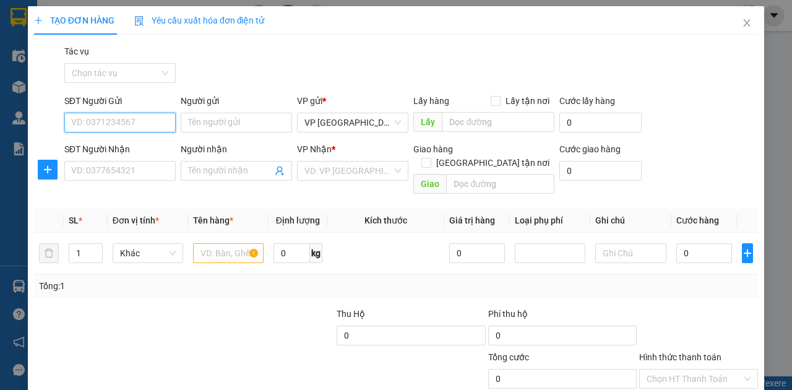
click at [108, 125] on input "SĐT Người Gửi" at bounding box center [119, 123] width 111 height 20
type input "0768442797"
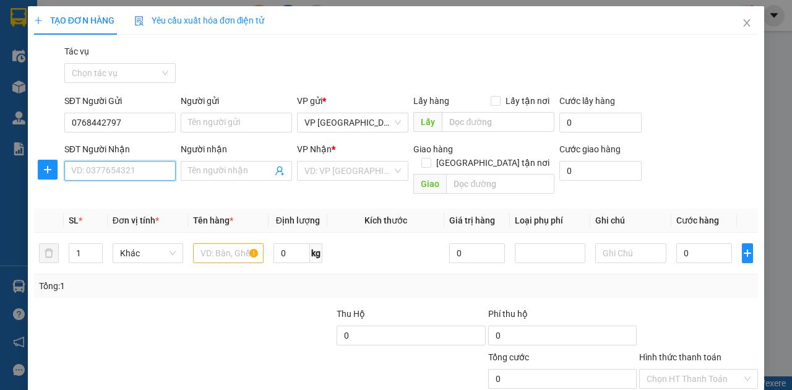
click at [116, 165] on input "SĐT Người Nhận" at bounding box center [119, 171] width 111 height 20
click at [394, 167] on div "VD: VP [GEOGRAPHIC_DATA]" at bounding box center [352, 171] width 111 height 20
type input "0975543268"
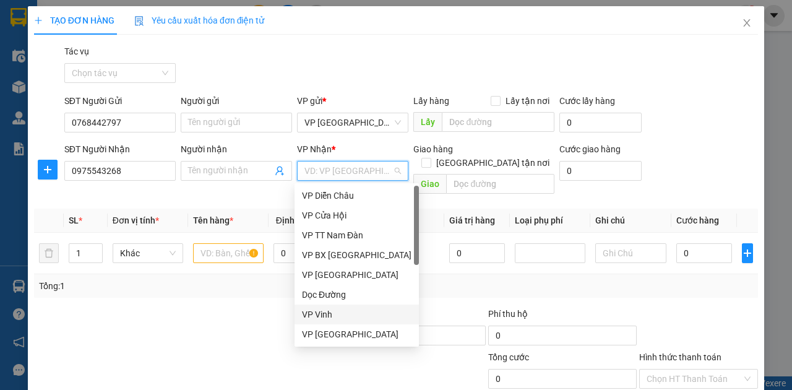
click at [330, 314] on div "VP Vinh" at bounding box center [357, 315] width 110 height 14
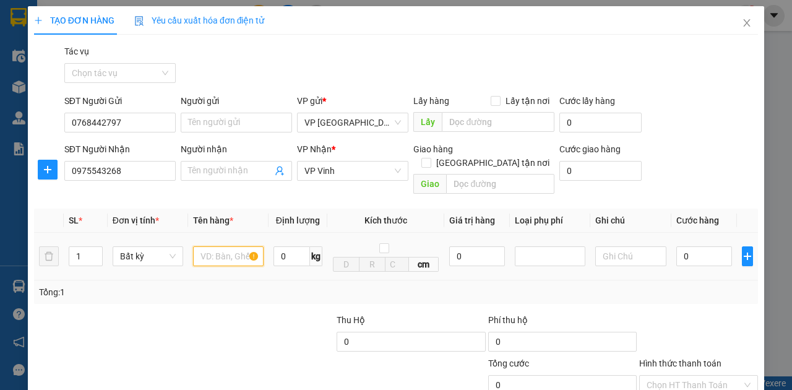
click at [220, 246] on input "text" at bounding box center [228, 256] width 71 height 20
type input "hồ sơ"
click at [677, 246] on input "0" at bounding box center [705, 256] width 56 height 20
type input "6"
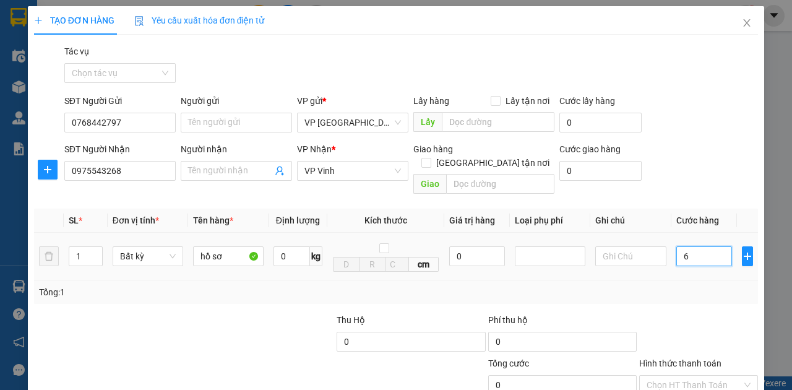
type input "6"
type input "60"
type input "6"
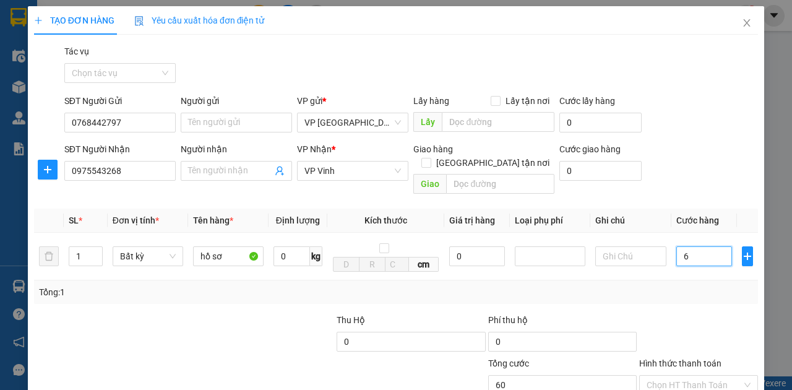
type input "6"
type input "0"
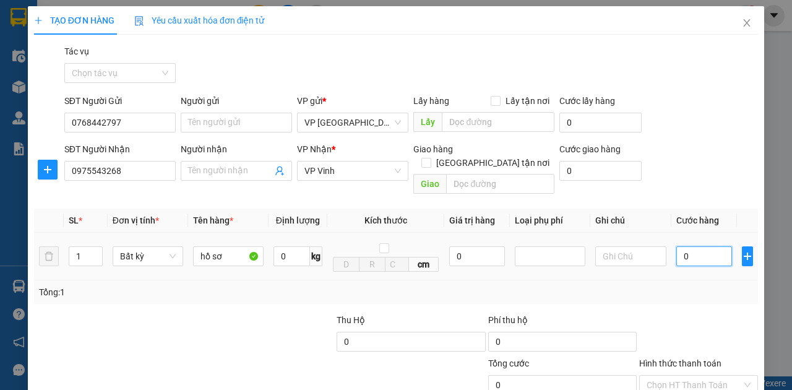
click at [679, 246] on input "0" at bounding box center [705, 256] width 56 height 20
type input "60"
type input "600"
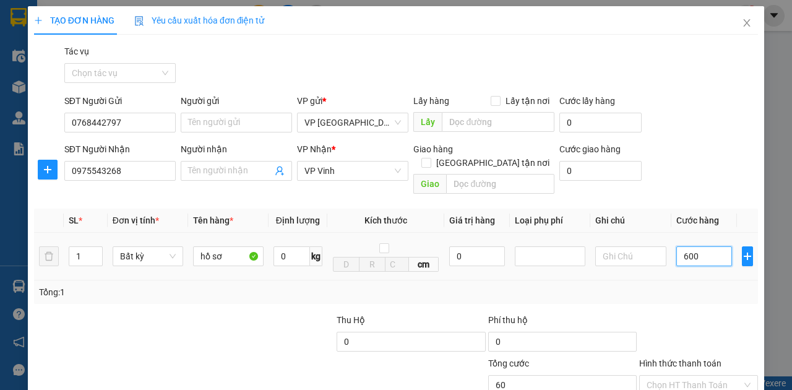
type input "600"
type input "6.000"
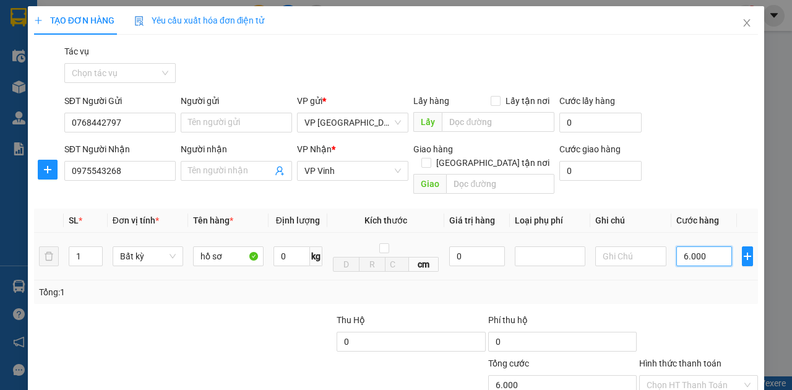
type input "60.000"
click at [677, 376] on input "Hình thức thanh toán" at bounding box center [694, 385] width 95 height 19
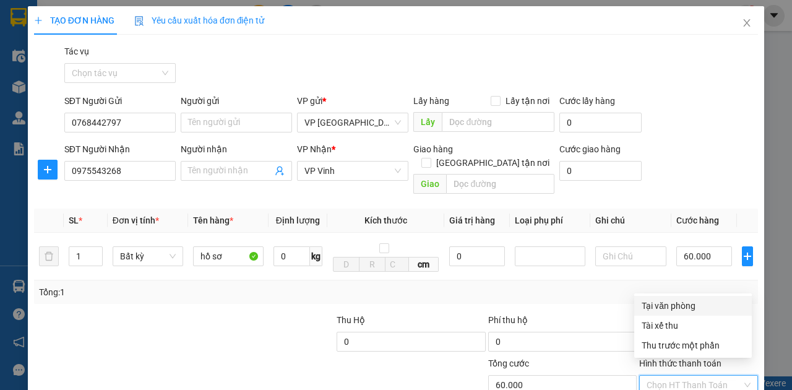
click at [723, 134] on div "SĐT Người Gửi 0768442797 Người gửi Tên người gửi VP gửi * VP [GEOGRAPHIC_DATA] …" at bounding box center [411, 115] width 699 height 43
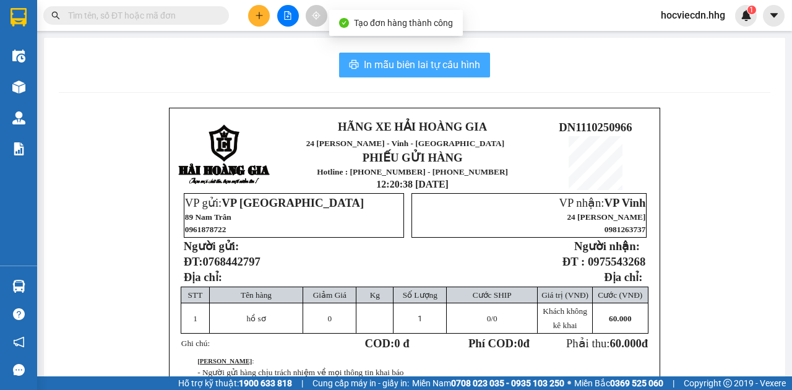
click at [417, 64] on span "In mẫu biên lai tự cấu hình" at bounding box center [422, 64] width 116 height 15
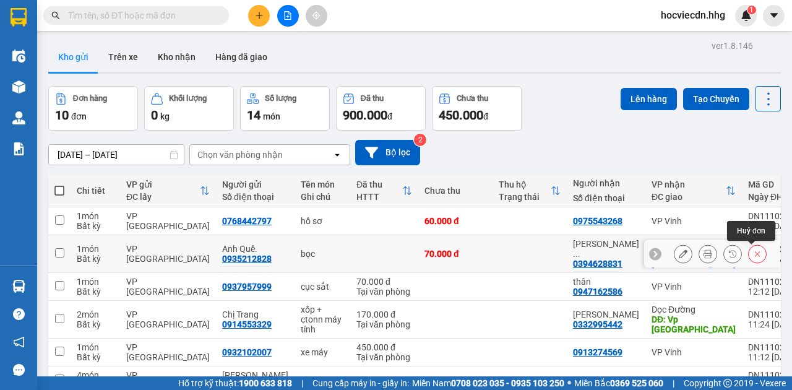
click at [753, 249] on icon at bounding box center [757, 253] width 9 height 9
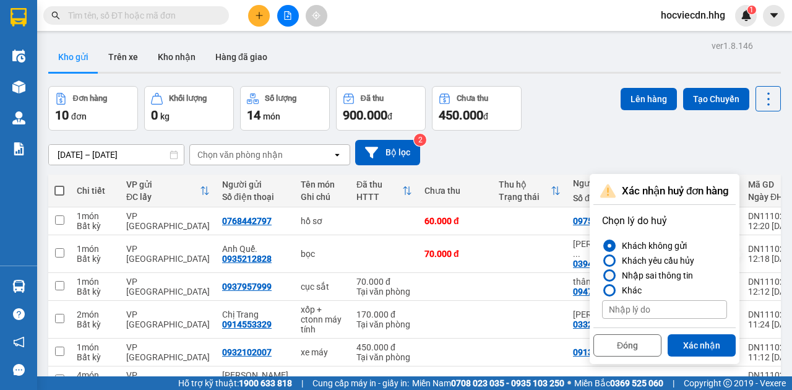
click at [612, 272] on div at bounding box center [609, 275] width 9 height 9
click at [602, 275] on input "Nhập sai thông tin" at bounding box center [602, 275] width 0 height 0
click at [698, 344] on button "Xác nhận" at bounding box center [702, 345] width 68 height 22
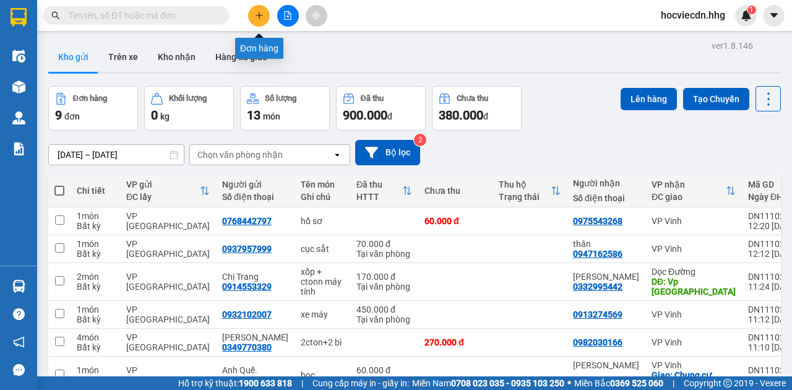
click at [255, 14] on icon "plus" at bounding box center [259, 15] width 9 height 9
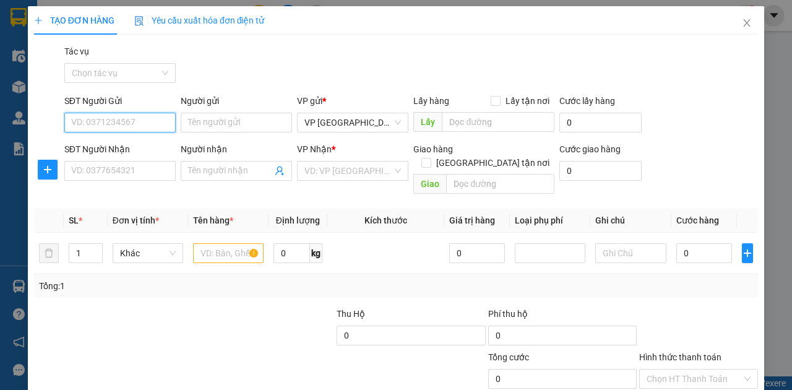
click at [131, 124] on input "SĐT Người Gửi" at bounding box center [119, 123] width 111 height 20
type input "0942011634"
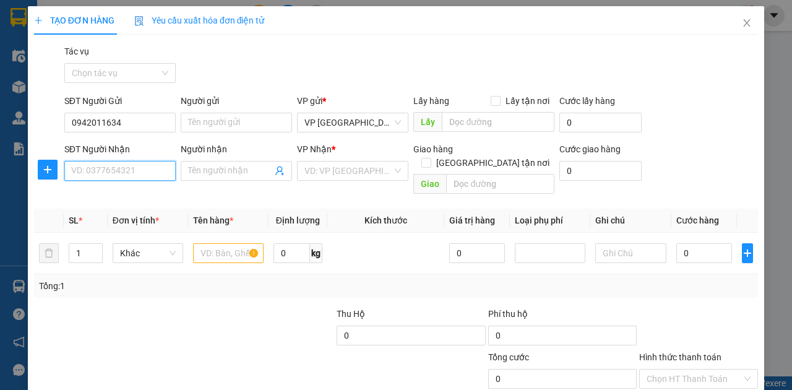
click at [104, 165] on input "SĐT Người Nhận" at bounding box center [119, 171] width 111 height 20
type input "0983411499"
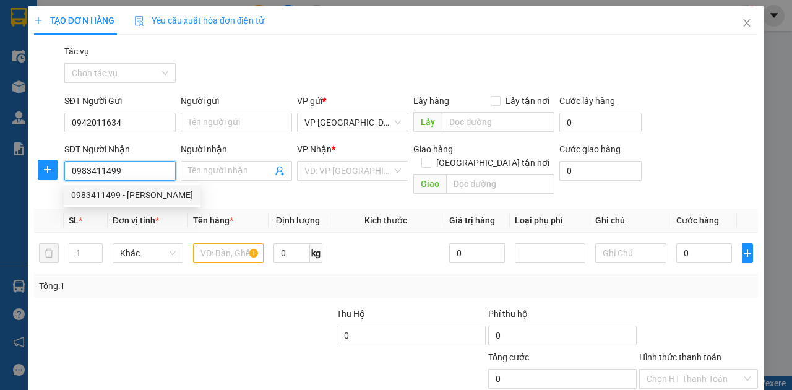
click at [125, 196] on div "0983411499 - [PERSON_NAME]" at bounding box center [132, 195] width 122 height 14
type input "[PERSON_NAME]"
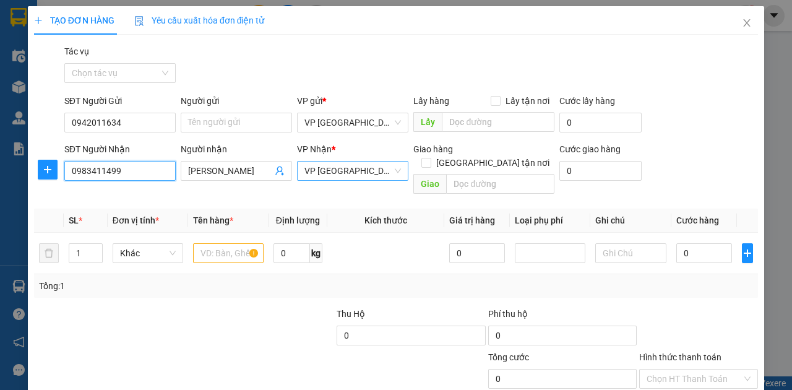
click at [352, 166] on span "VP [GEOGRAPHIC_DATA]" at bounding box center [353, 171] width 97 height 19
type input "0983411499"
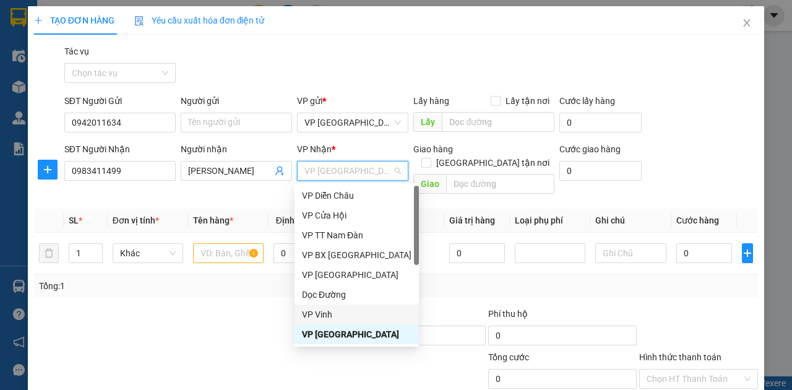
click at [313, 309] on div "VP Vinh" at bounding box center [357, 315] width 110 height 14
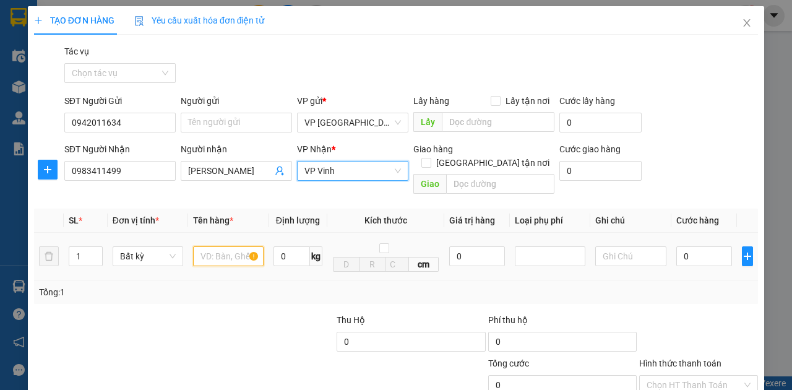
click at [213, 246] on input "text" at bounding box center [228, 256] width 71 height 20
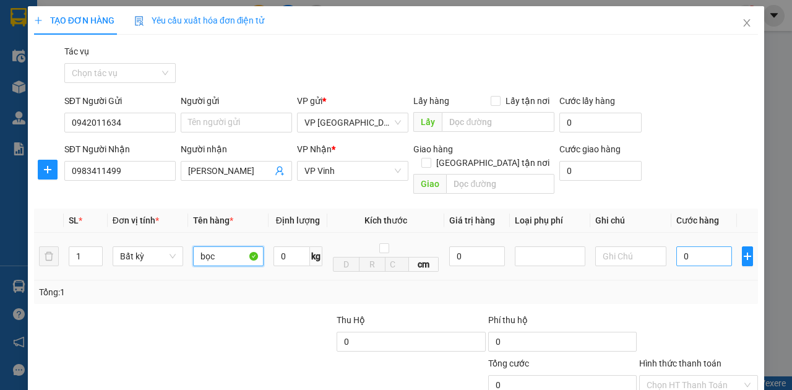
type input "bọc"
click at [677, 246] on input "0" at bounding box center [705, 256] width 56 height 20
type input "7"
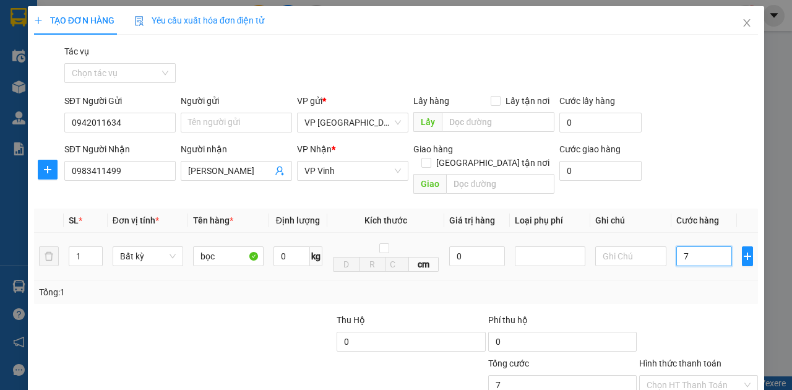
type input "70"
type input "700"
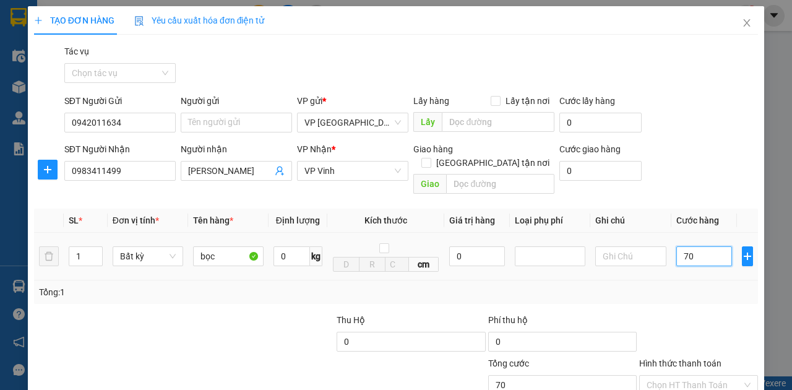
type input "700"
type input "7.000"
type input "70.000"
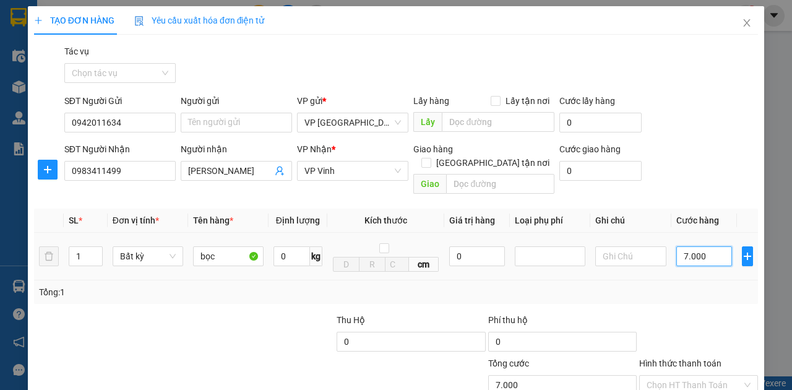
type input "70.000"
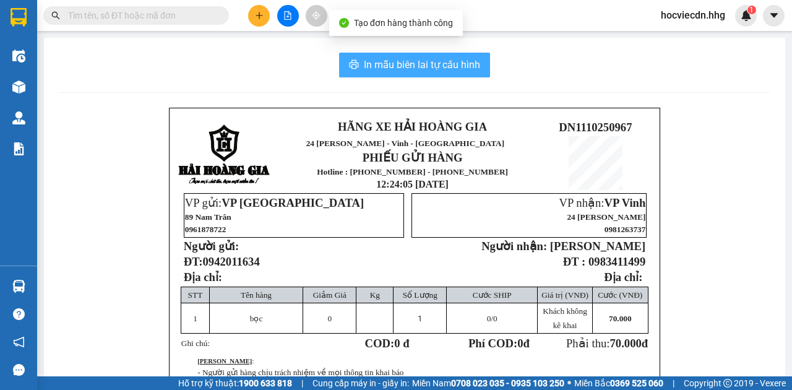
click at [431, 62] on span "In mẫu biên lai tự cấu hình" at bounding box center [422, 64] width 116 height 15
